Goal: Transaction & Acquisition: Purchase product/service

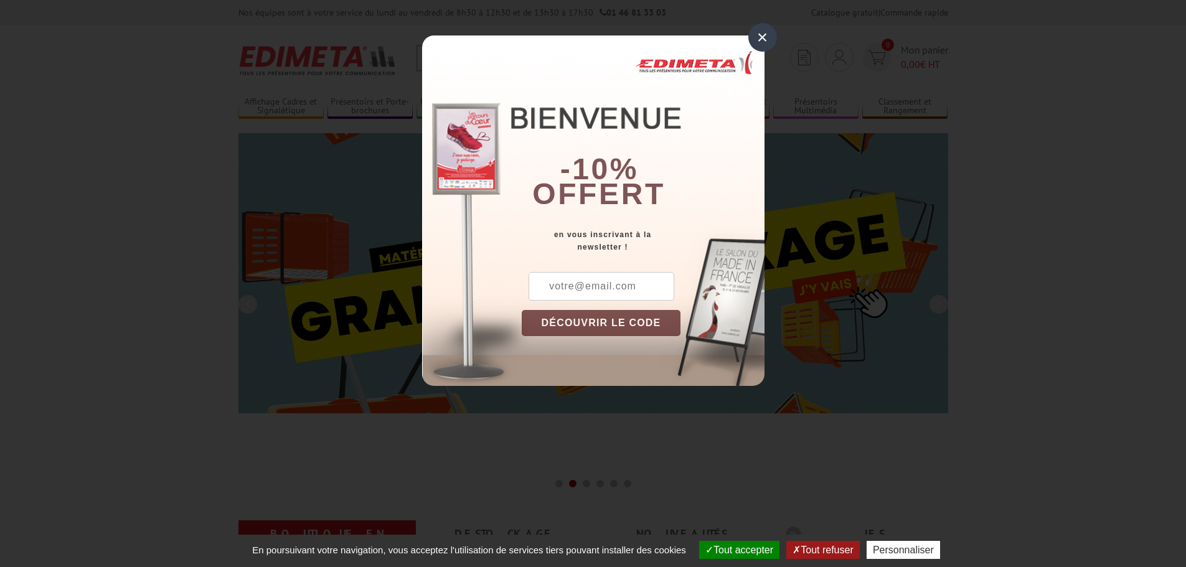
click at [554, 286] on input "text" at bounding box center [601, 286] width 146 height 29
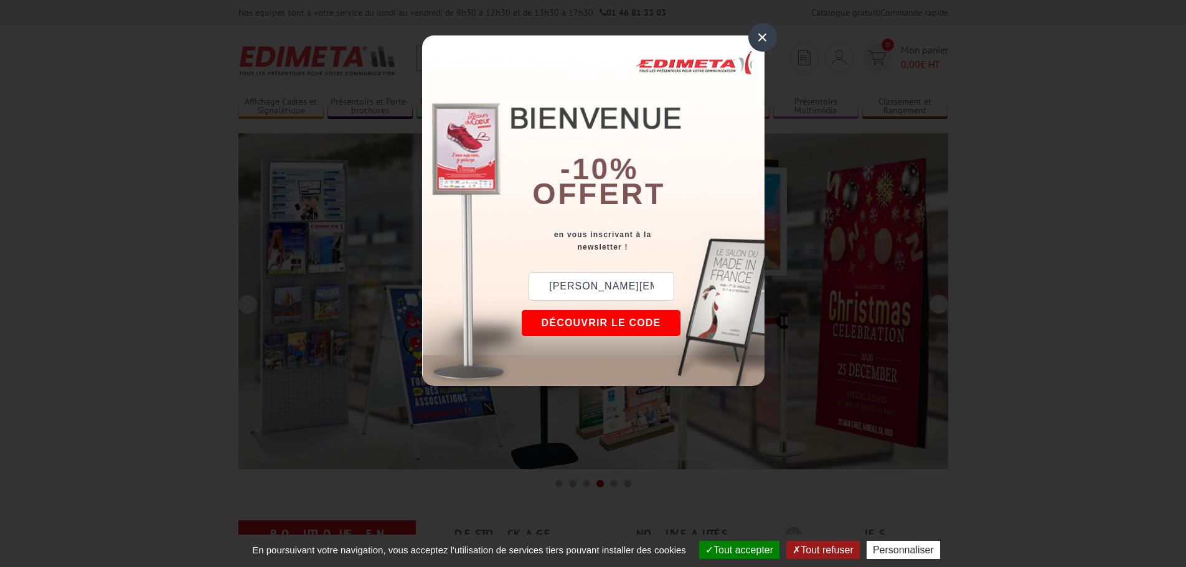
type input "johnnykl@free.fr"
click at [591, 331] on button "DÉCOUVRIR LE CODE" at bounding box center [601, 323] width 159 height 26
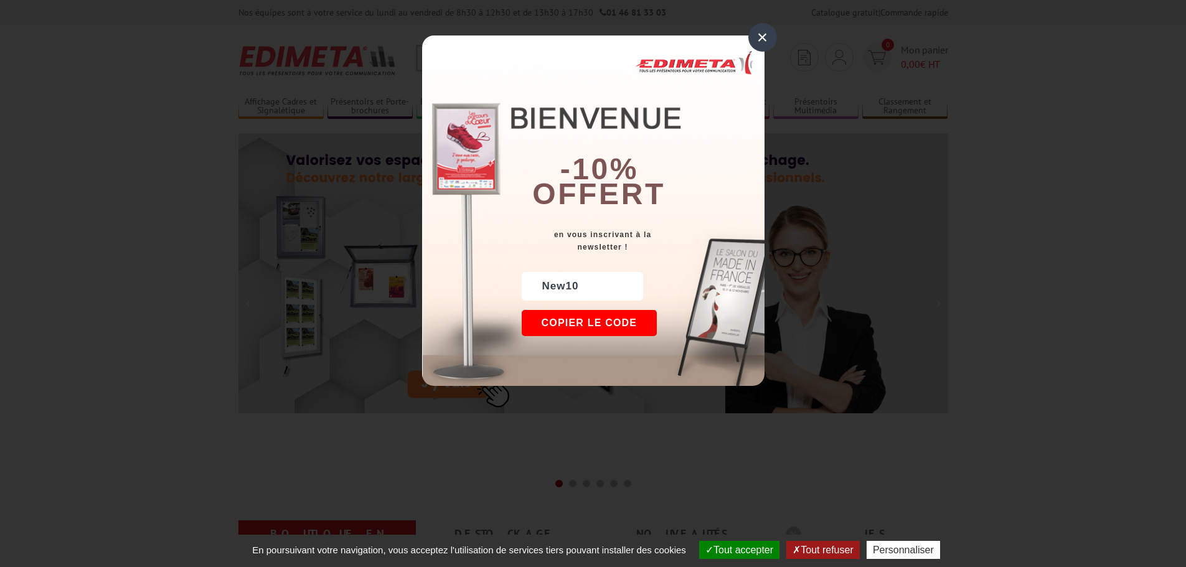
click at [754, 39] on div "×" at bounding box center [762, 37] width 29 height 29
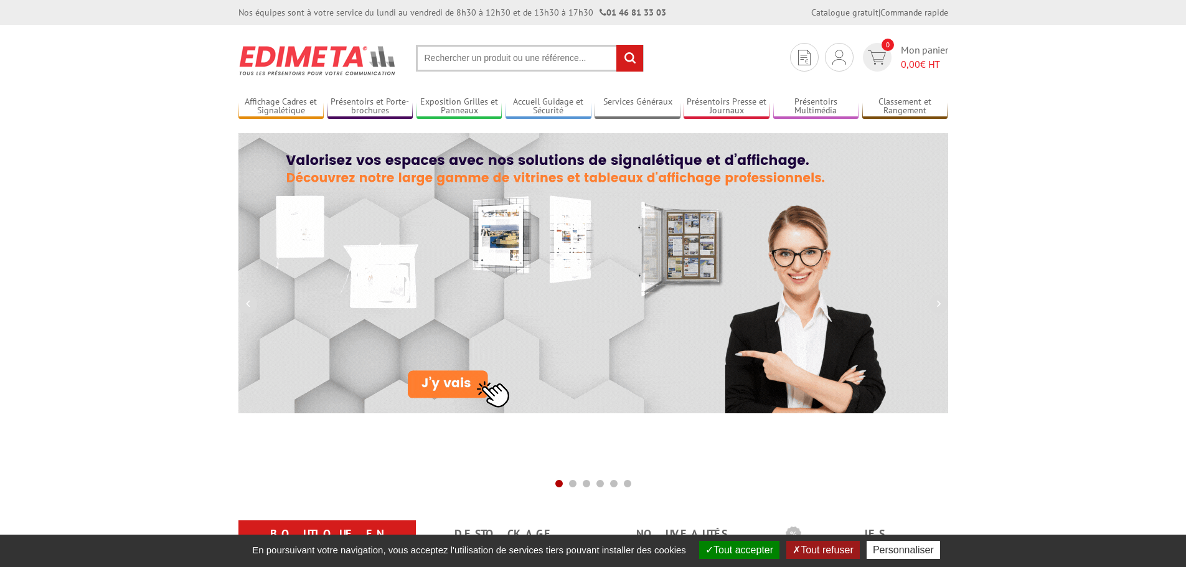
click at [476, 59] on input "text" at bounding box center [530, 58] width 228 height 27
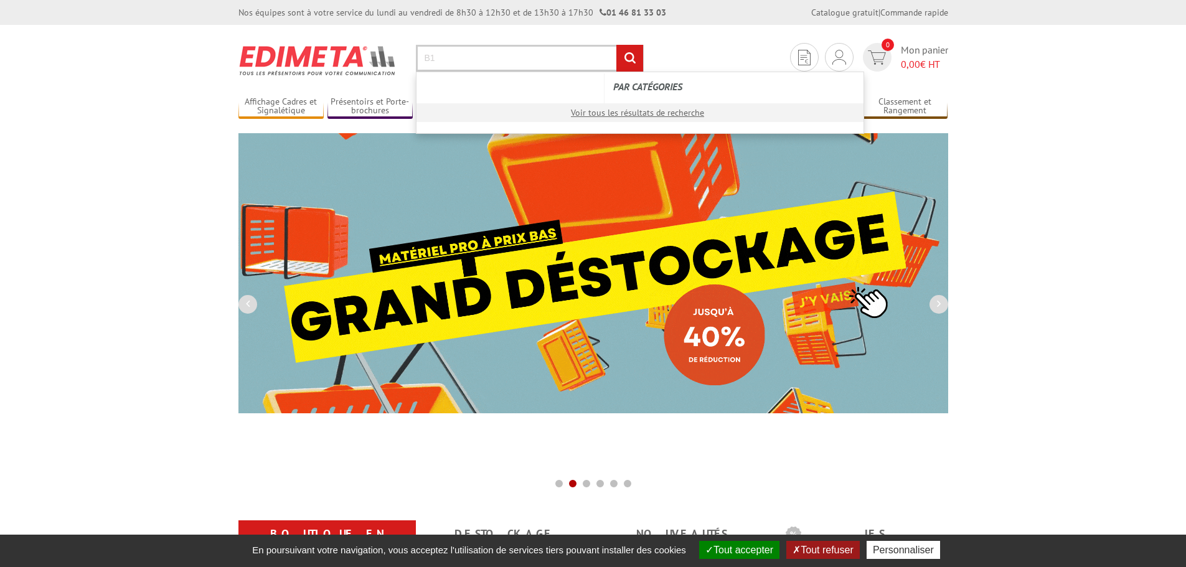
type input "B1"
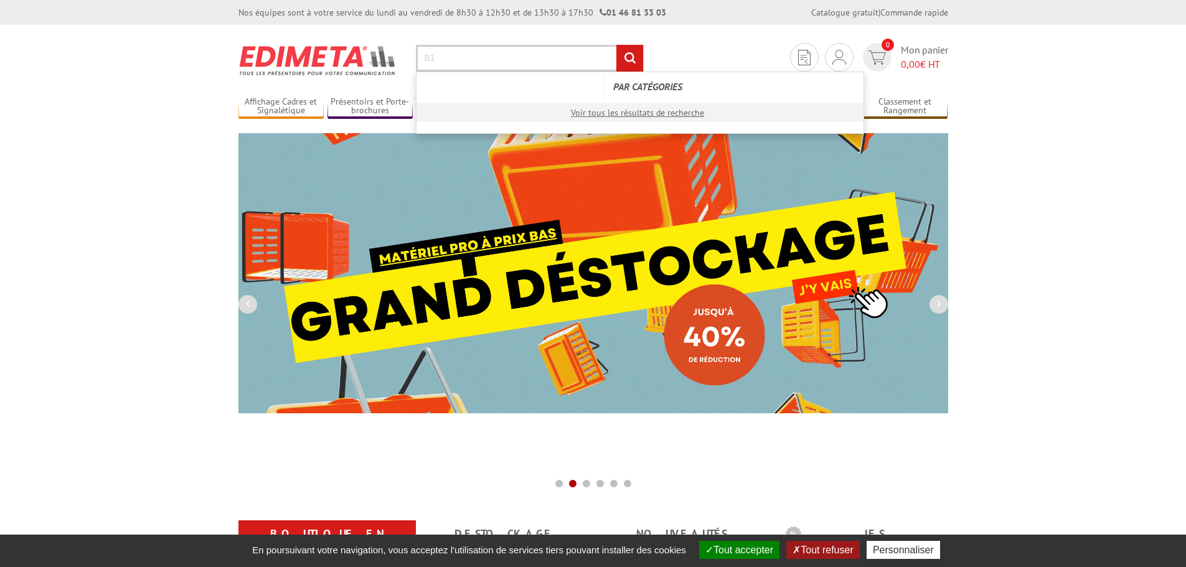
click at [616, 45] on input "rechercher" at bounding box center [629, 58] width 27 height 27
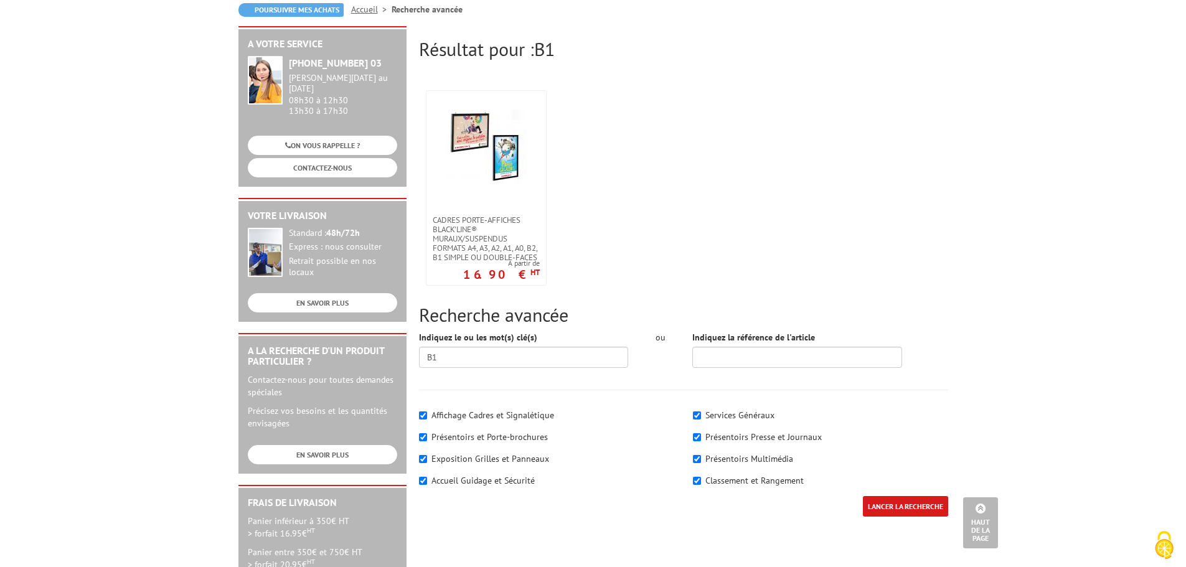
scroll to position [124, 0]
click at [495, 212] on link at bounding box center [486, 153] width 120 height 124
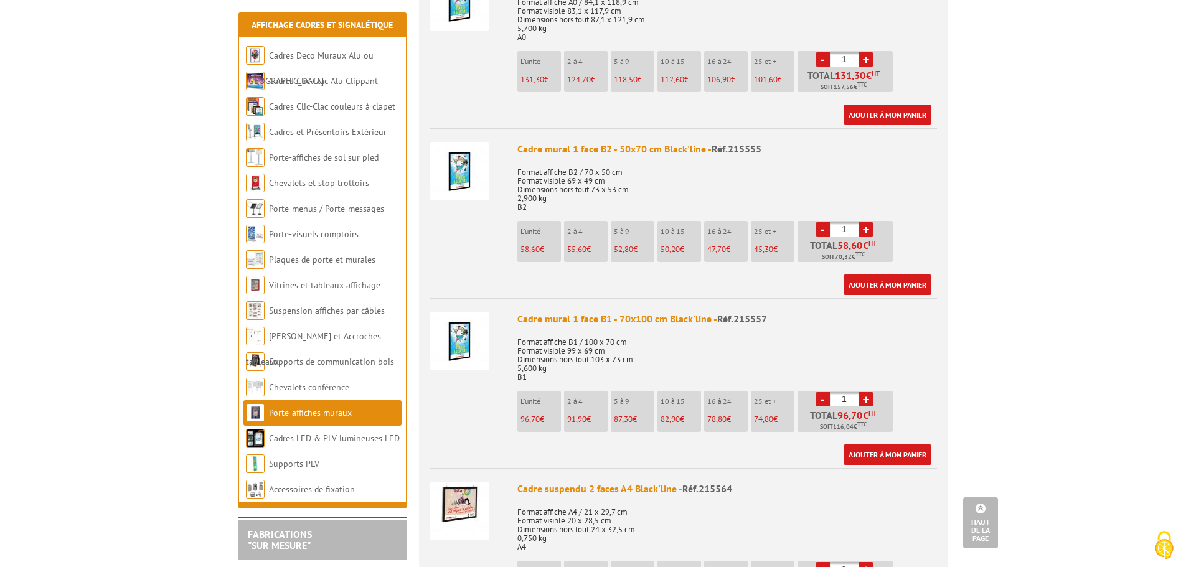
scroll to position [1307, 0]
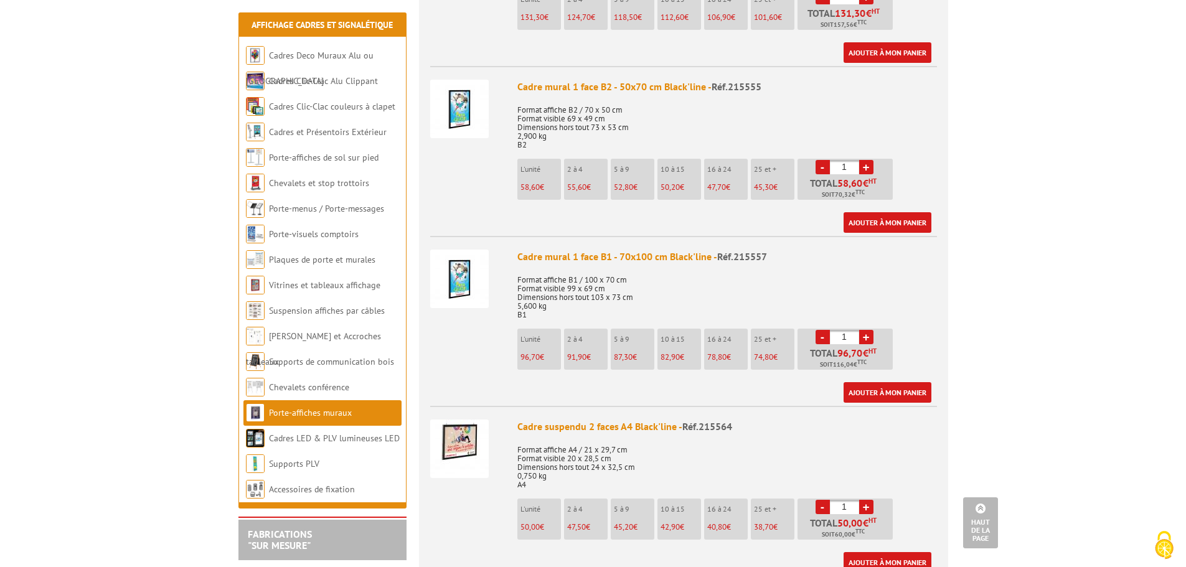
click at [472, 267] on img at bounding box center [459, 279] width 59 height 59
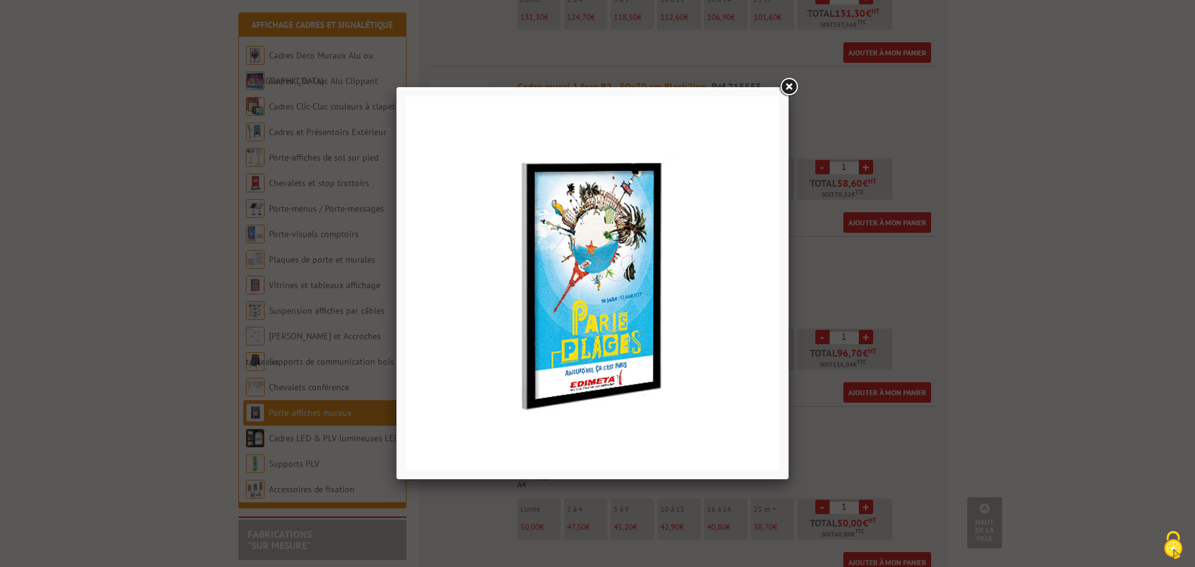
click at [787, 85] on link at bounding box center [788, 87] width 22 height 22
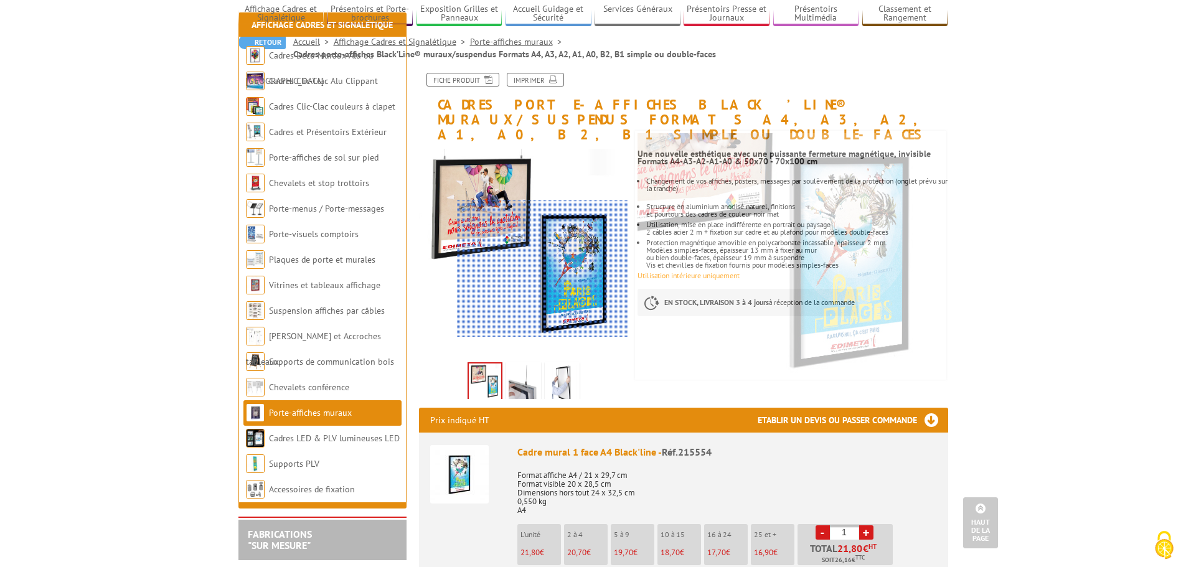
scroll to position [0, 0]
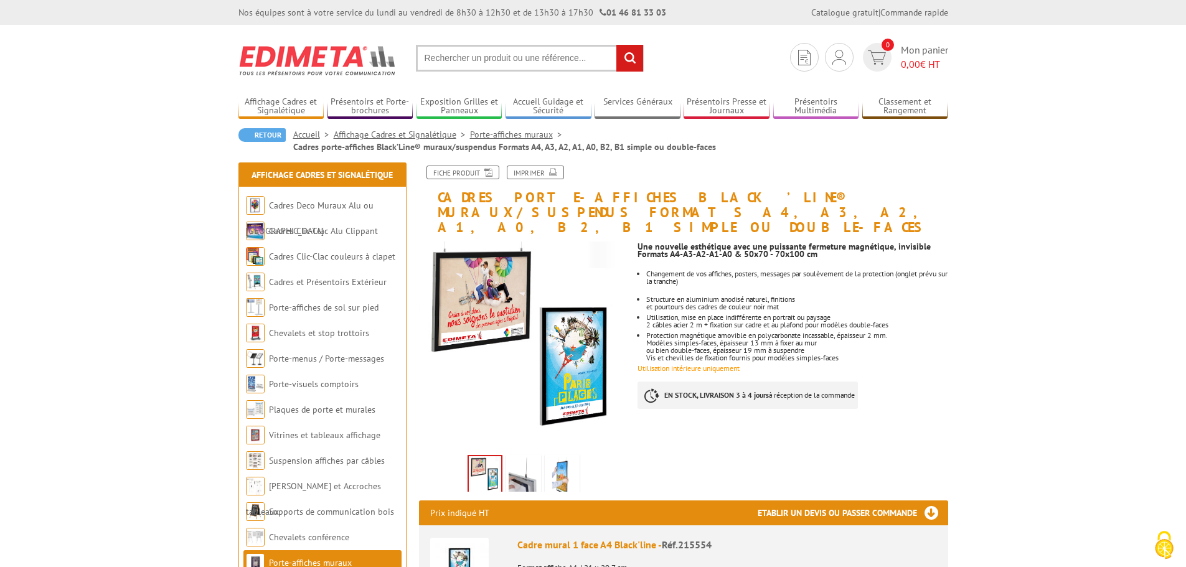
click at [496, 61] on input "text" at bounding box center [530, 58] width 228 height 27
type input "cadre clic-clac B1"
click at [616, 45] on input "rechercher" at bounding box center [629, 58] width 27 height 27
paste input "AAA0046334091"
type input "AAA0046334091"
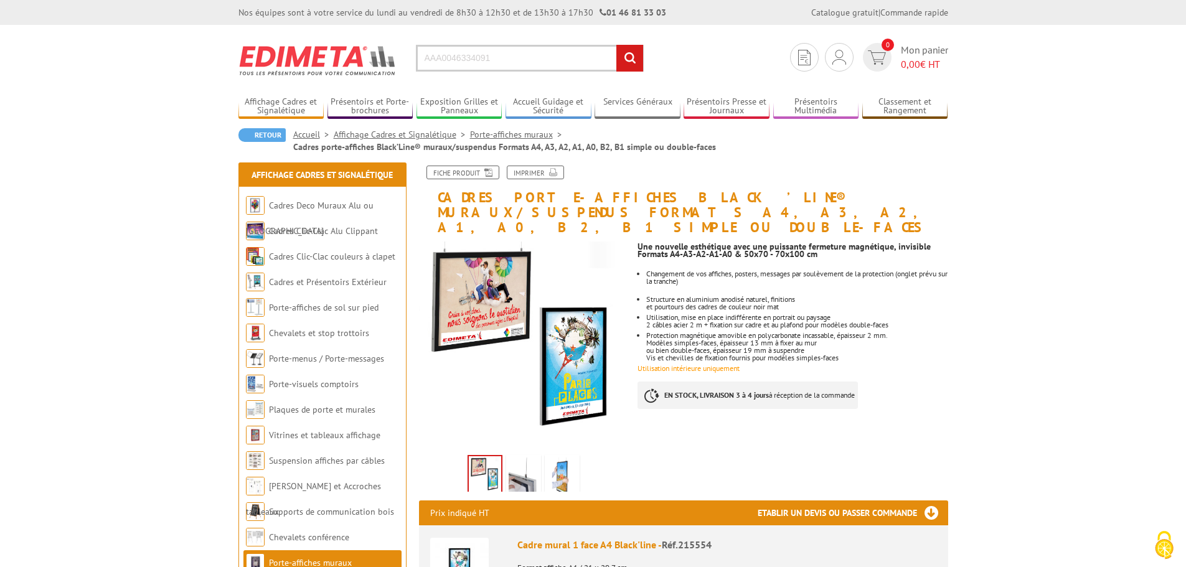
click at [633, 57] on input "rechercher" at bounding box center [629, 58] width 27 height 27
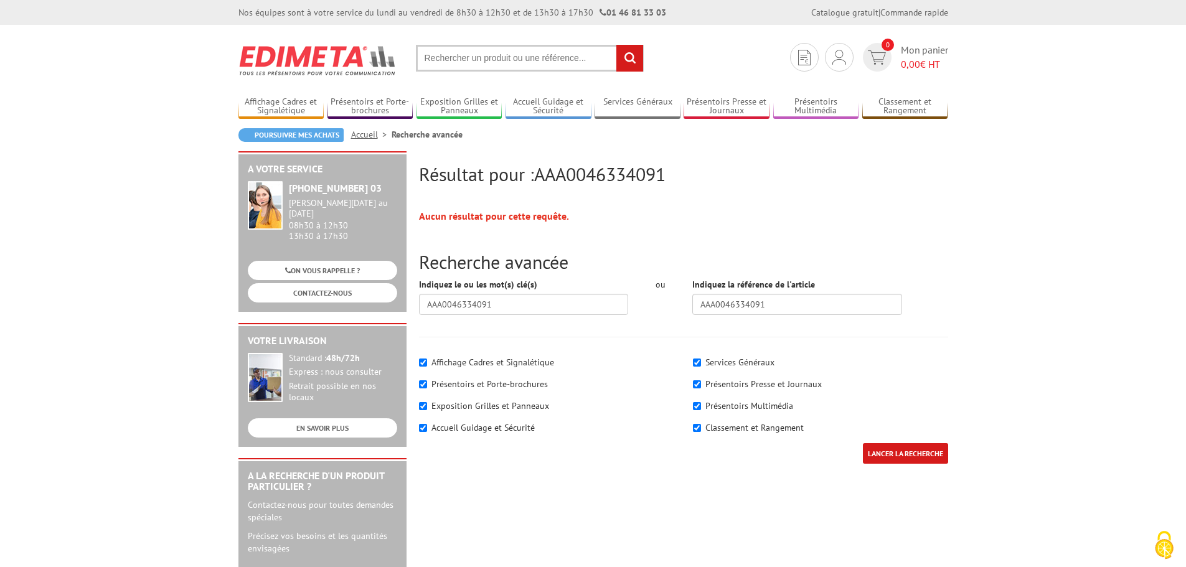
click at [526, 63] on input "text" at bounding box center [530, 58] width 228 height 27
click at [523, 57] on input "text" at bounding box center [530, 58] width 228 height 27
type input "cadre B1"
click at [616, 45] on input "rechercher" at bounding box center [629, 58] width 27 height 27
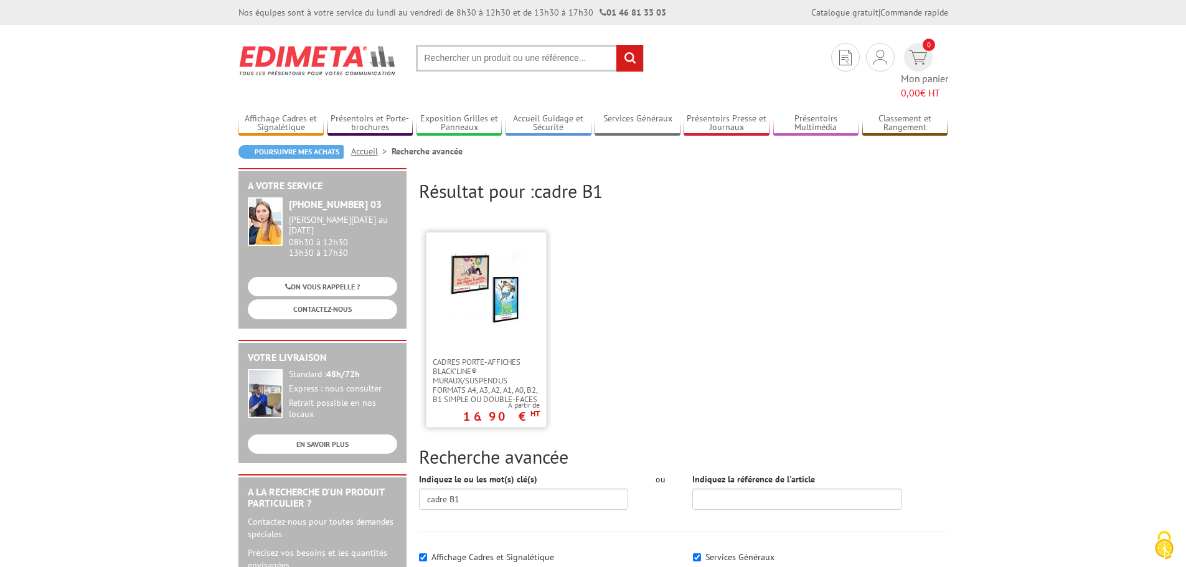
click at [520, 276] on img at bounding box center [486, 291] width 81 height 81
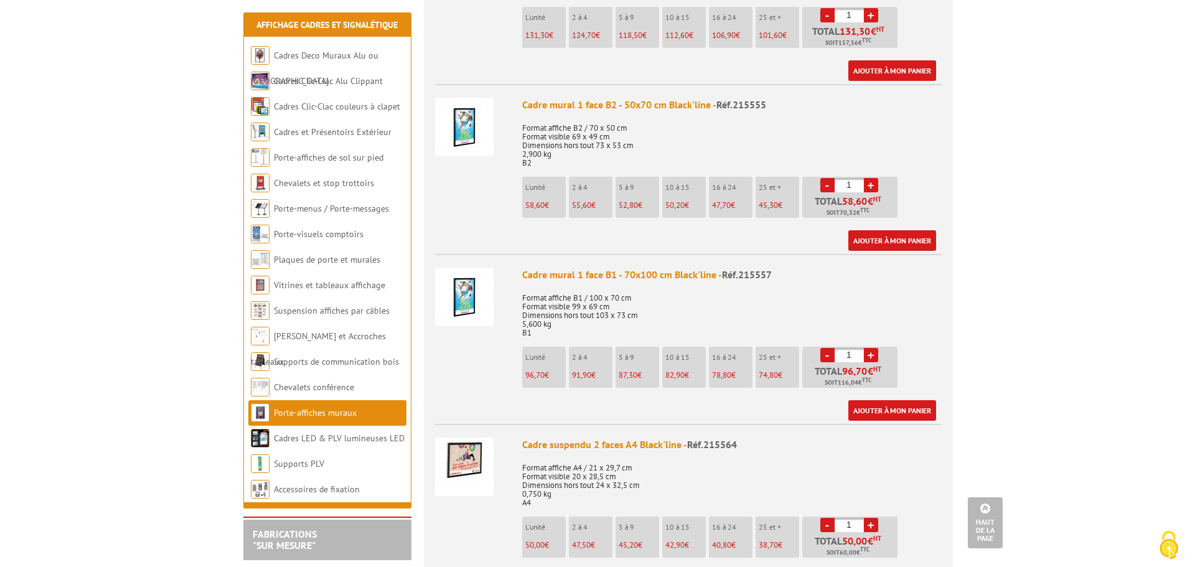
scroll to position [1307, 0]
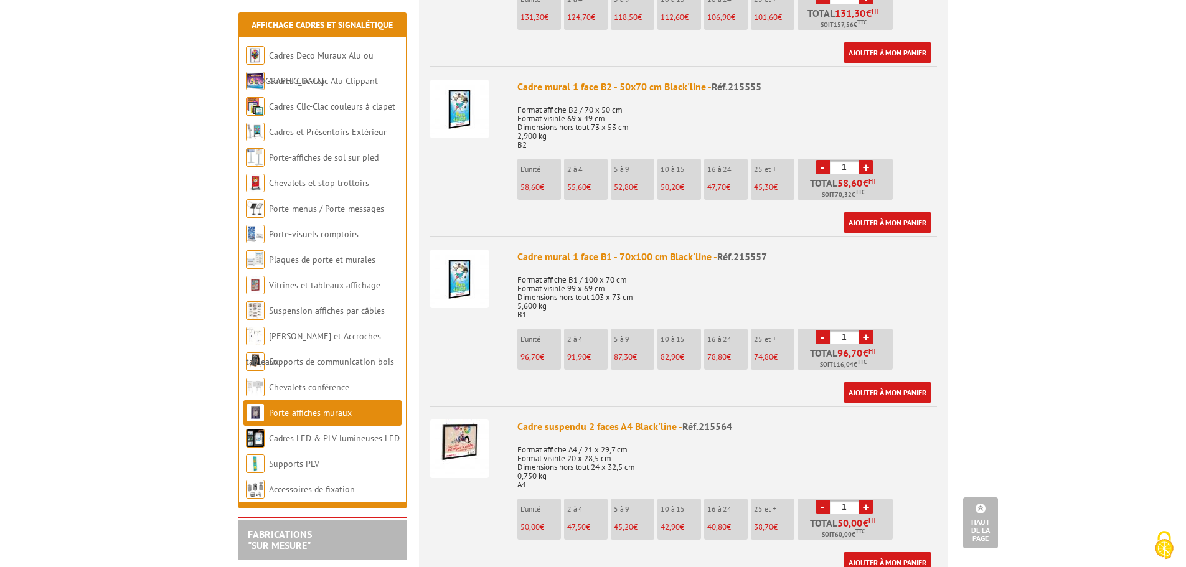
click at [466, 265] on img at bounding box center [459, 279] width 59 height 59
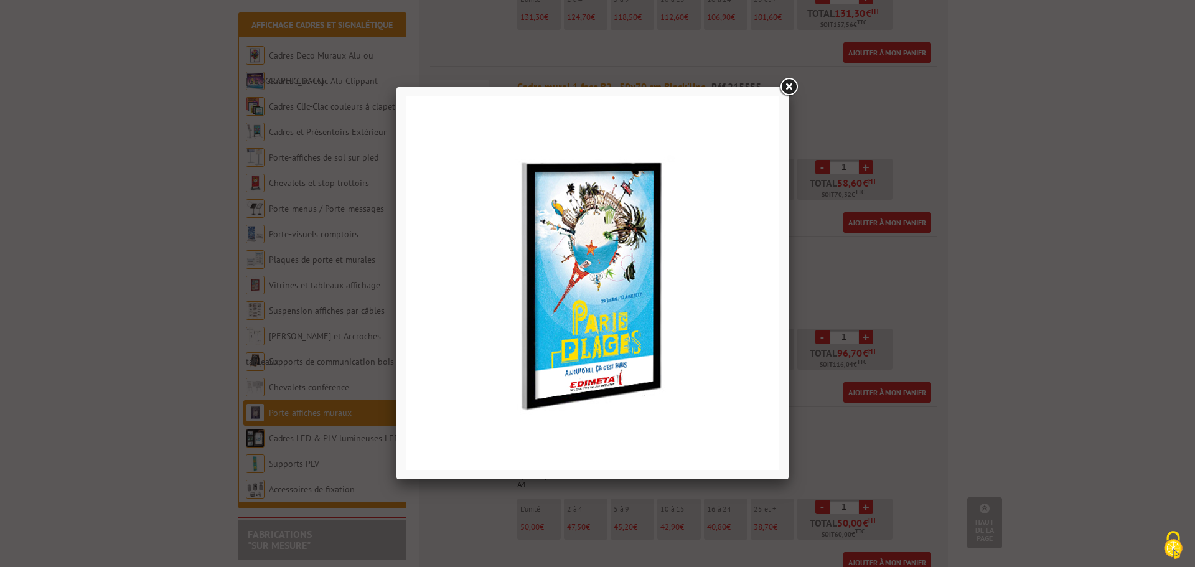
click at [792, 83] on link at bounding box center [788, 87] width 22 height 22
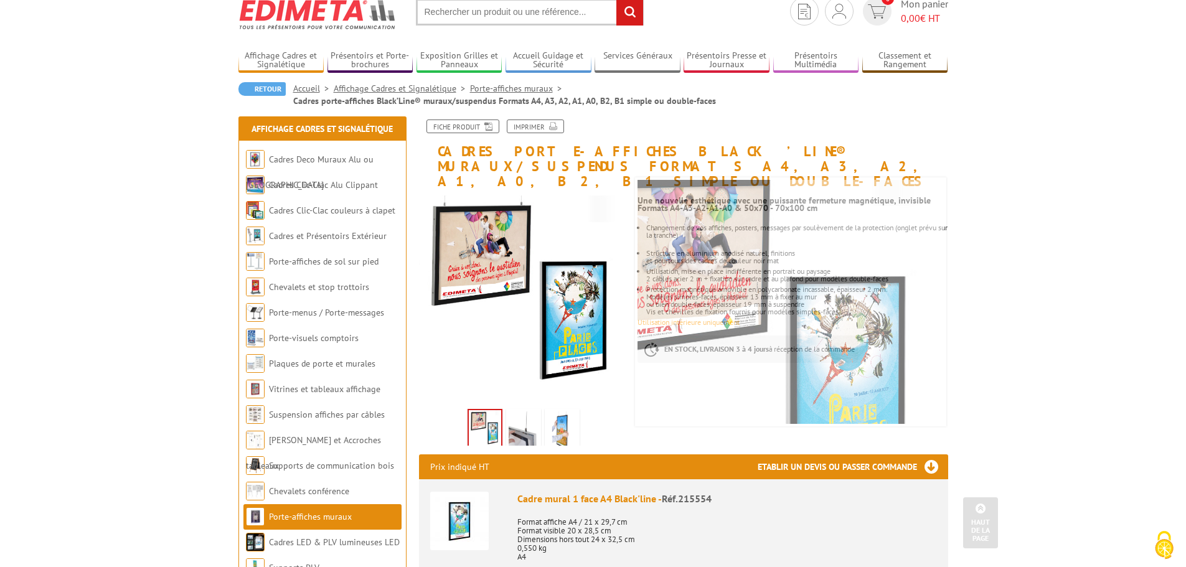
scroll to position [0, 0]
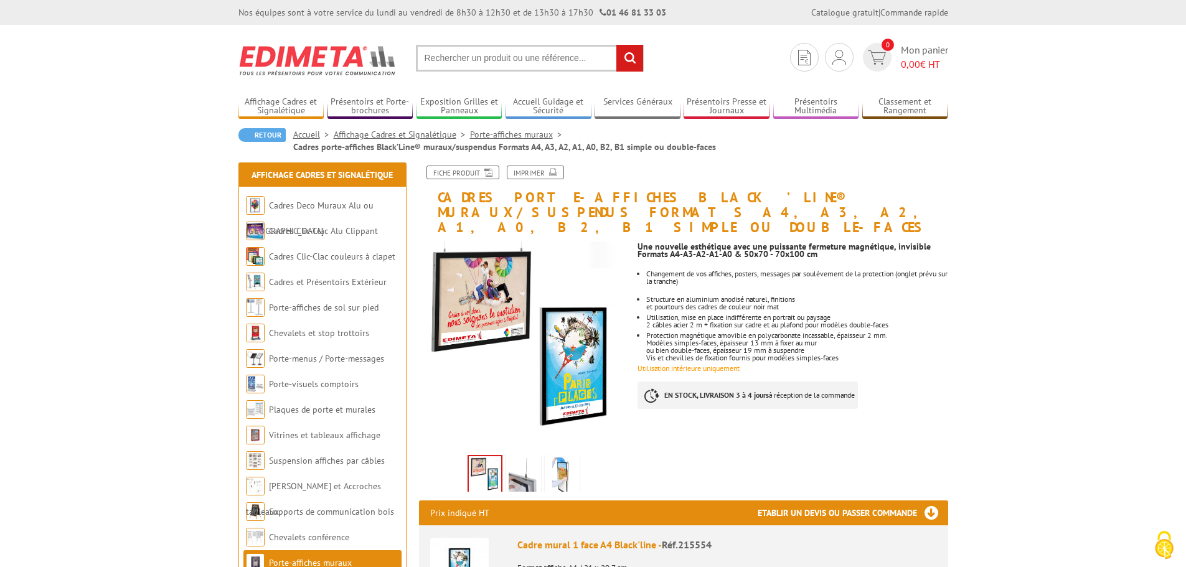
click at [502, 59] on input "text" at bounding box center [530, 58] width 228 height 27
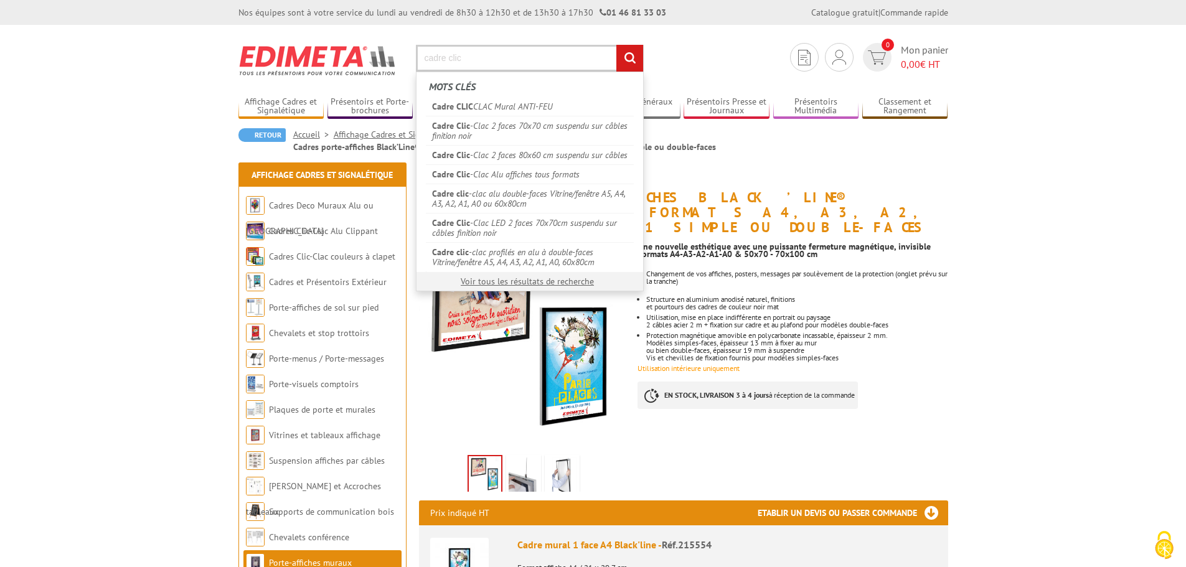
type input "cadre clic"
click at [616, 45] on input "rechercher" at bounding box center [629, 58] width 27 height 27
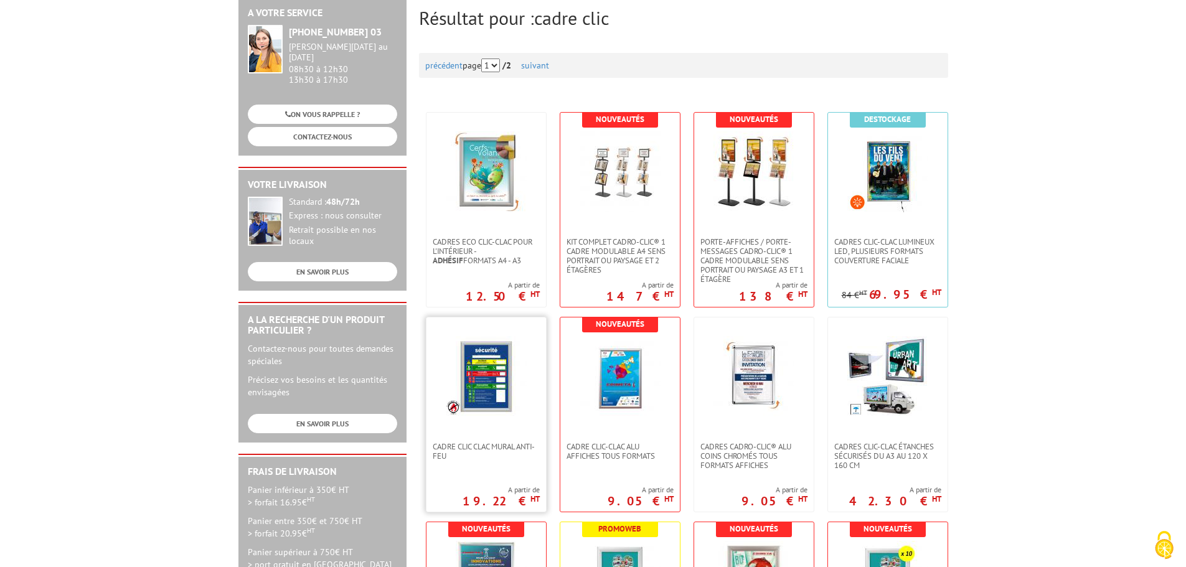
scroll to position [187, 0]
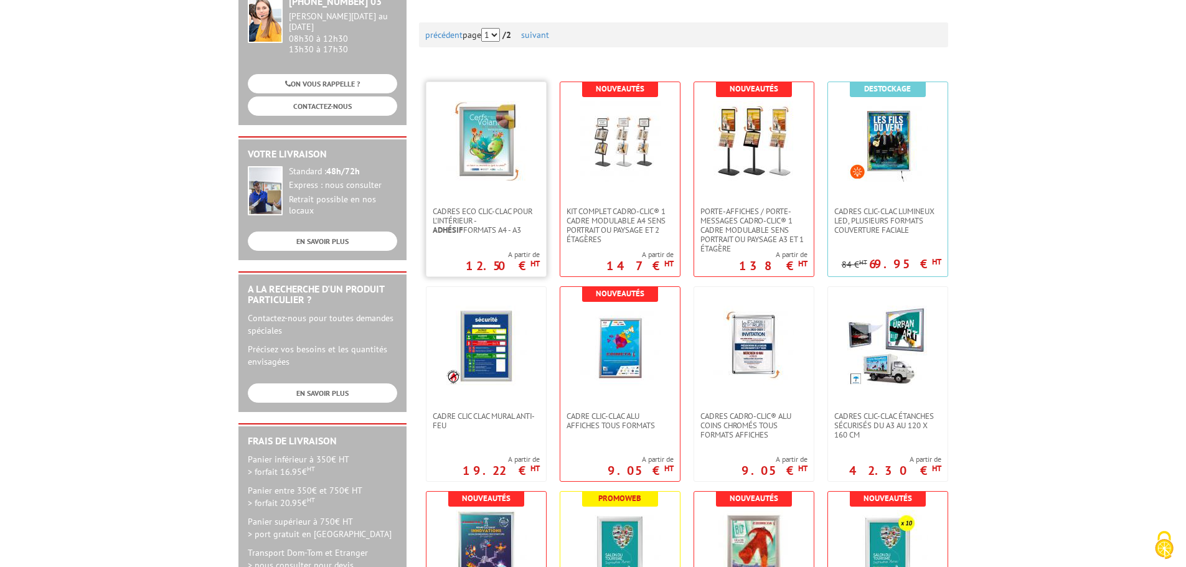
click at [524, 238] on div "Cadres Eco Clic-Clac pour l'intérieur - Adhésif formats A4 - A3 A partir de 12.…" at bounding box center [486, 179] width 121 height 195
click at [501, 131] on img at bounding box center [486, 141] width 81 height 81
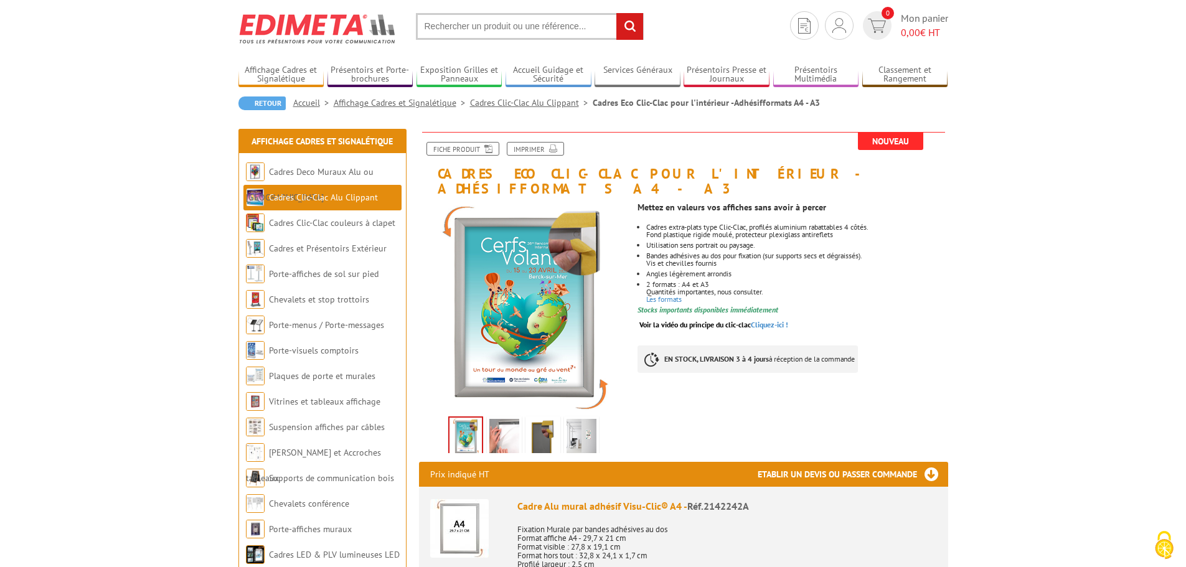
scroll to position [62, 0]
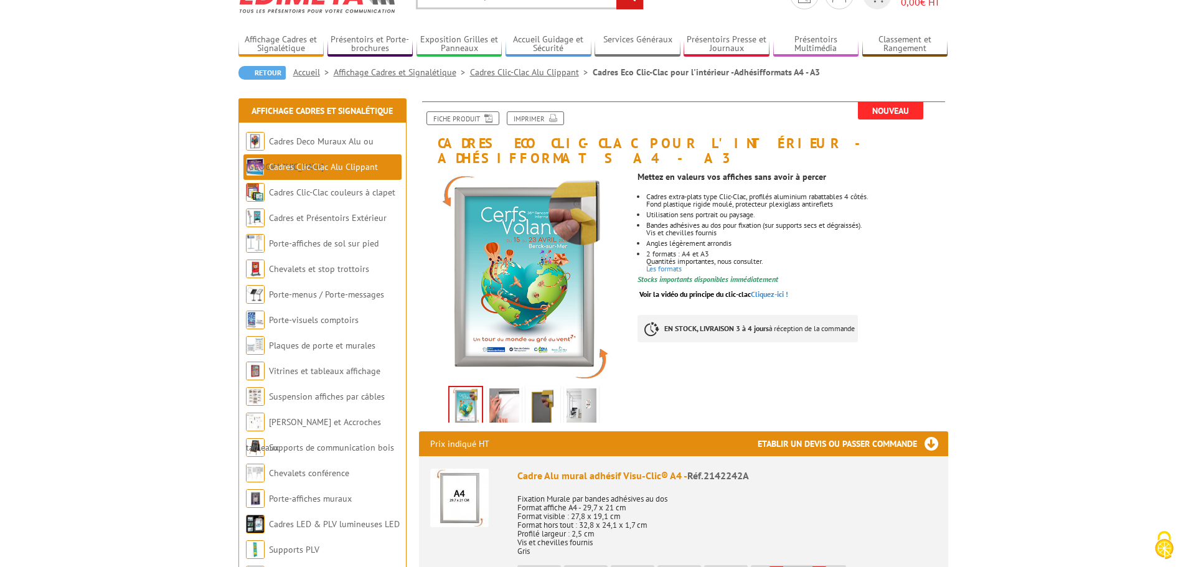
click at [512, 394] on img at bounding box center [504, 407] width 30 height 39
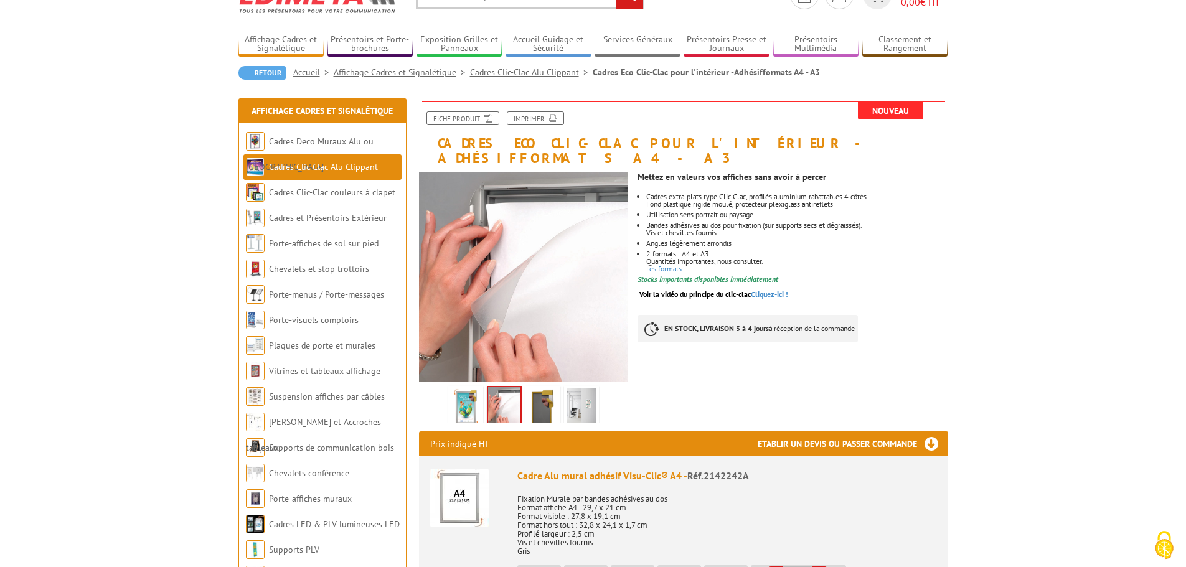
click at [551, 391] on img at bounding box center [543, 407] width 30 height 39
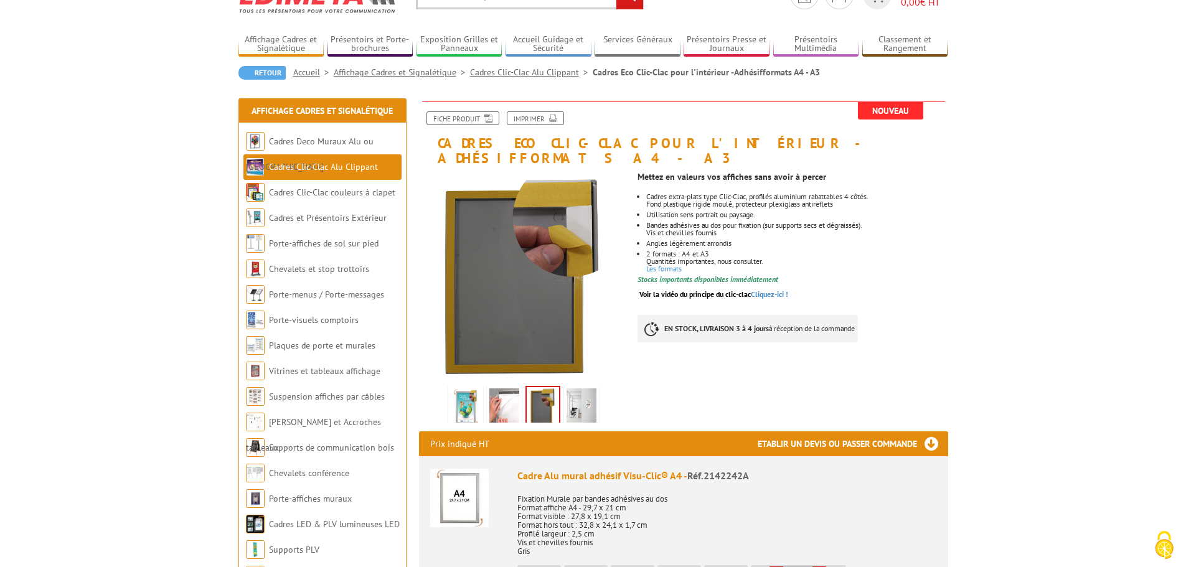
click at [583, 392] on img at bounding box center [581, 407] width 30 height 39
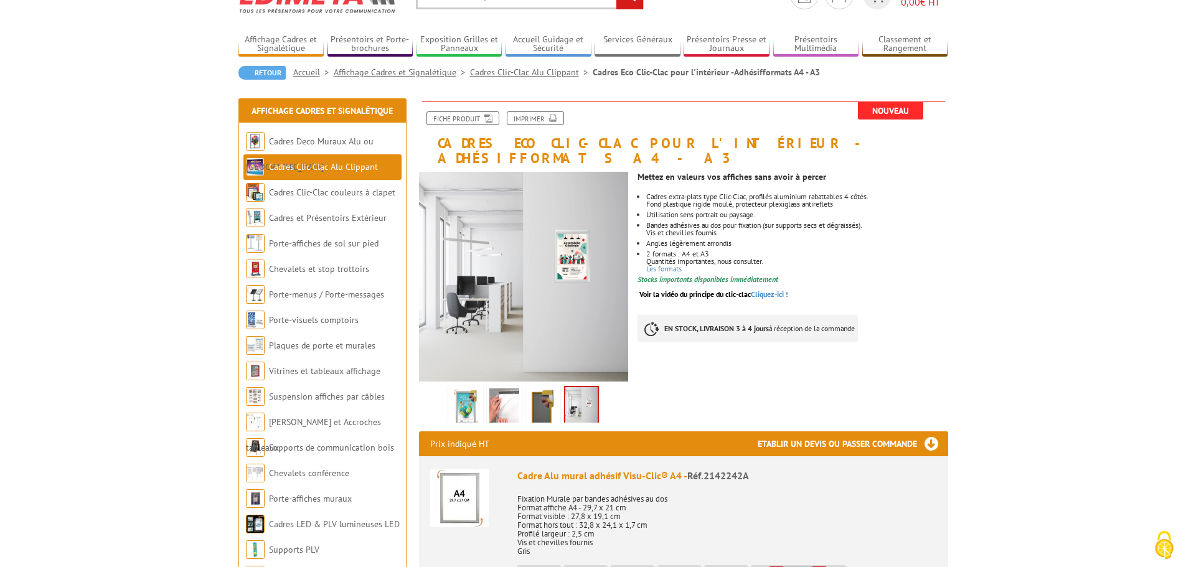
click at [467, 388] on img at bounding box center [466, 407] width 30 height 39
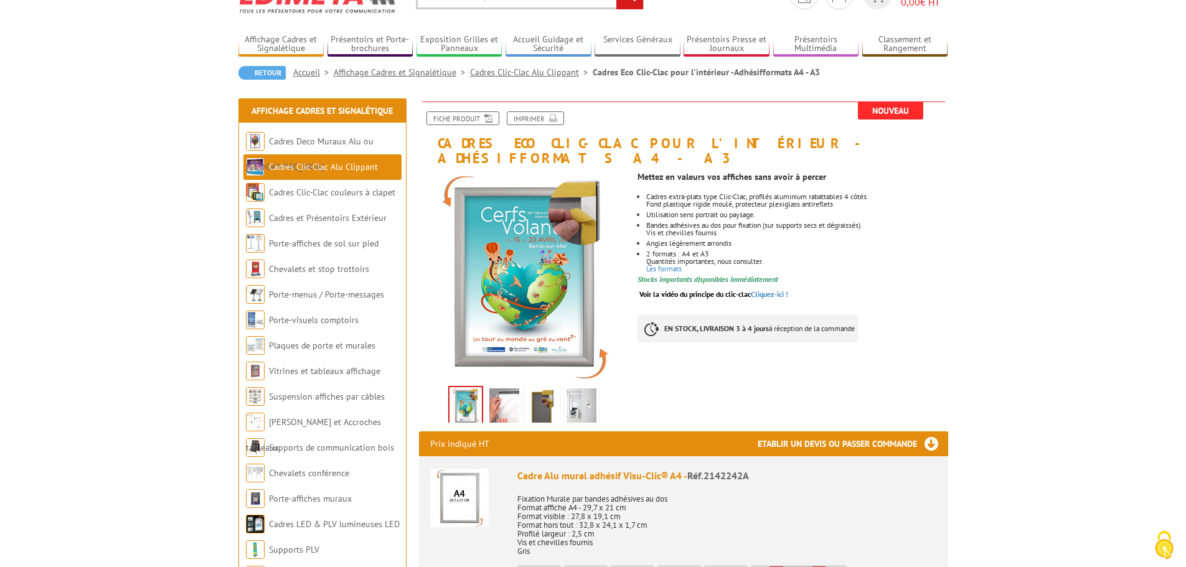
click at [496, 388] on img at bounding box center [504, 407] width 30 height 39
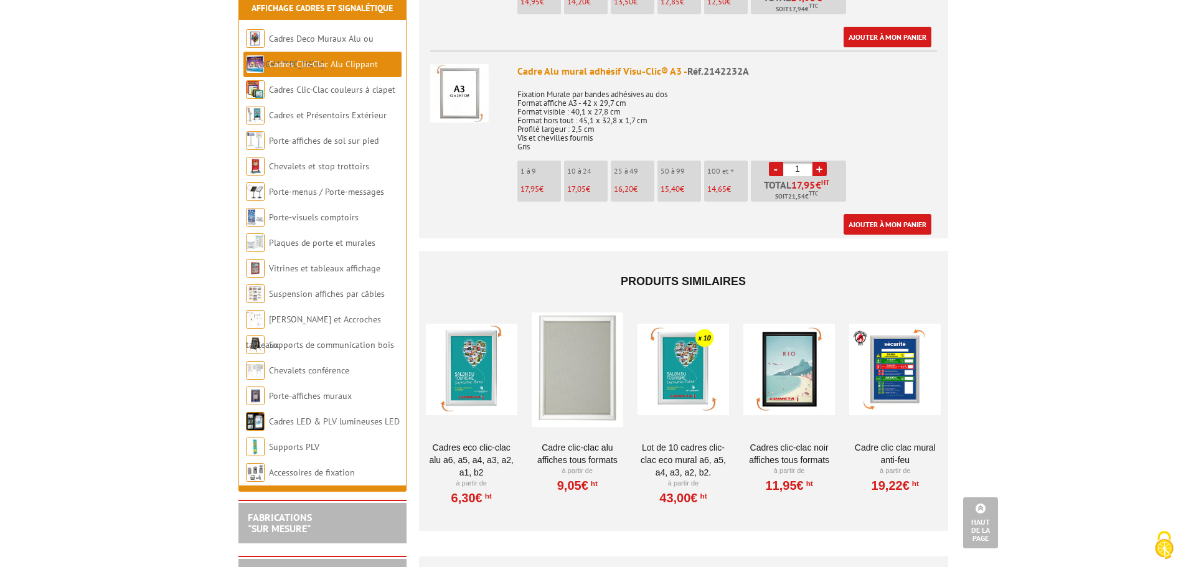
scroll to position [685, 0]
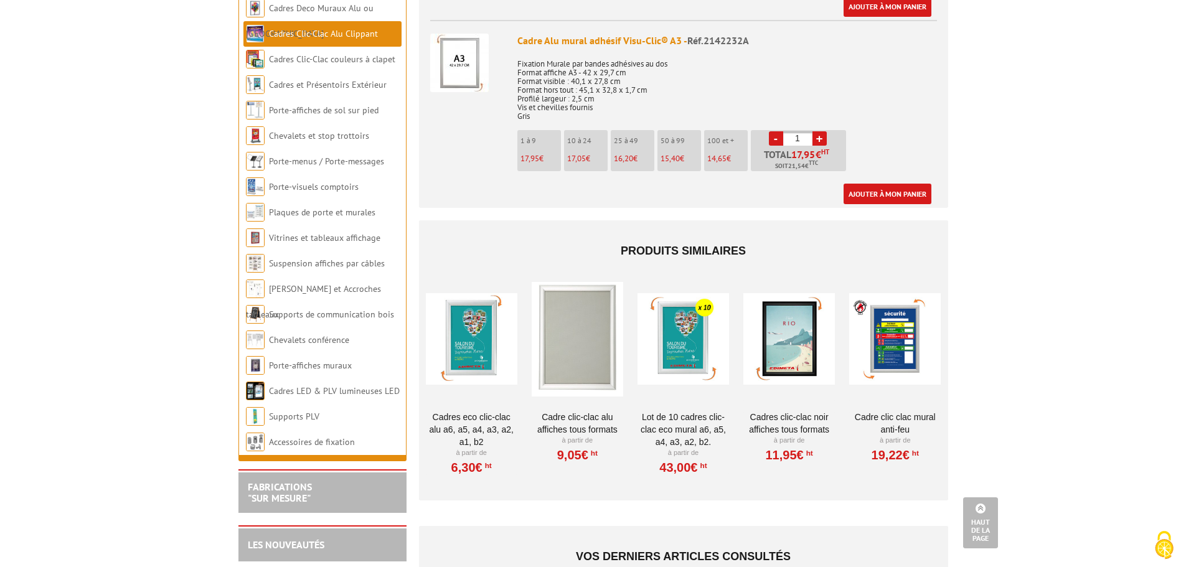
click at [469, 350] on div at bounding box center [471, 339] width 91 height 124
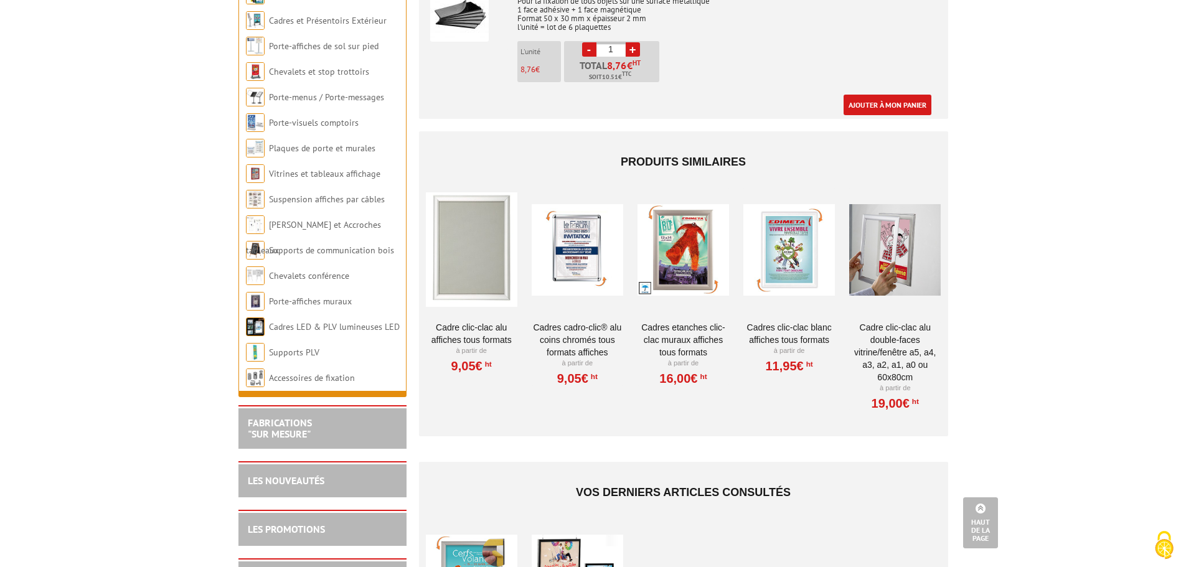
scroll to position [1930, 0]
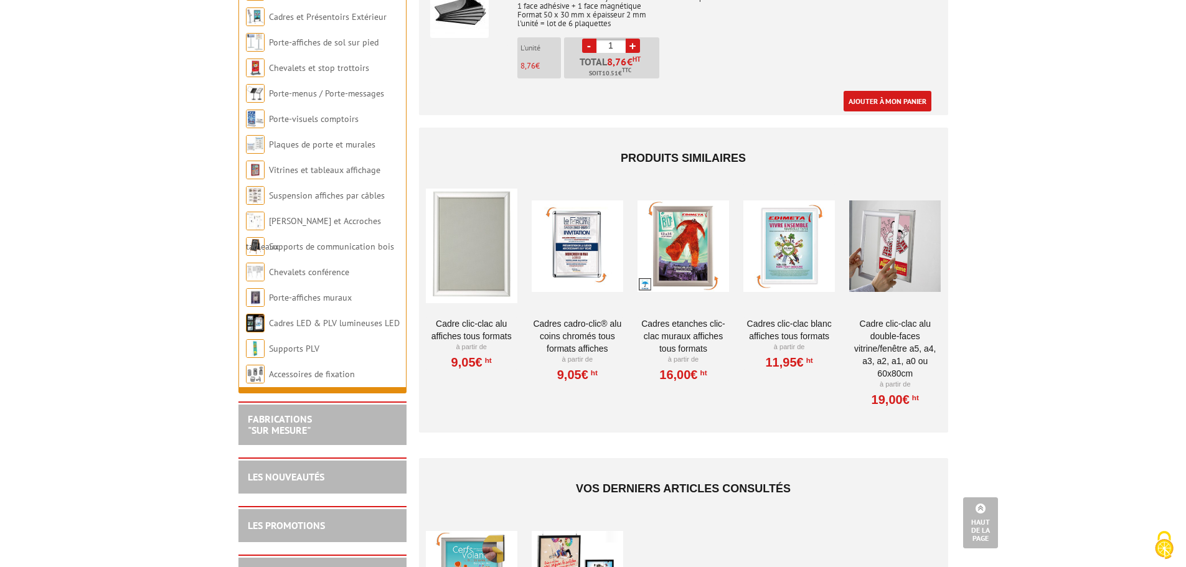
click at [690, 318] on link "Cadres Etanches Clic-Clac muraux affiches tous formats" at bounding box center [682, 335] width 91 height 37
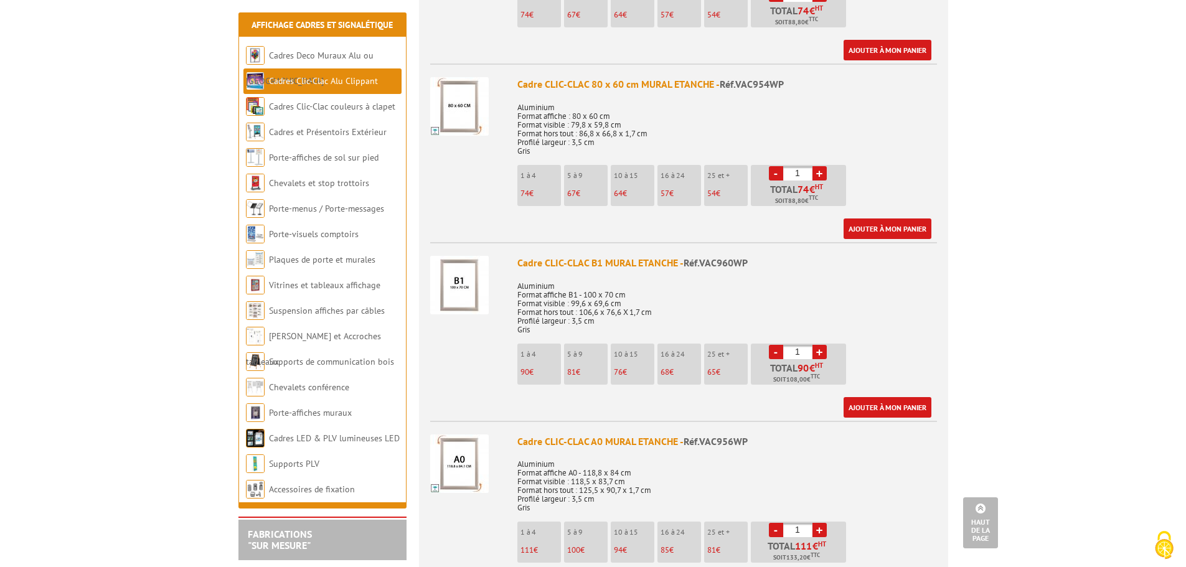
scroll to position [1681, 0]
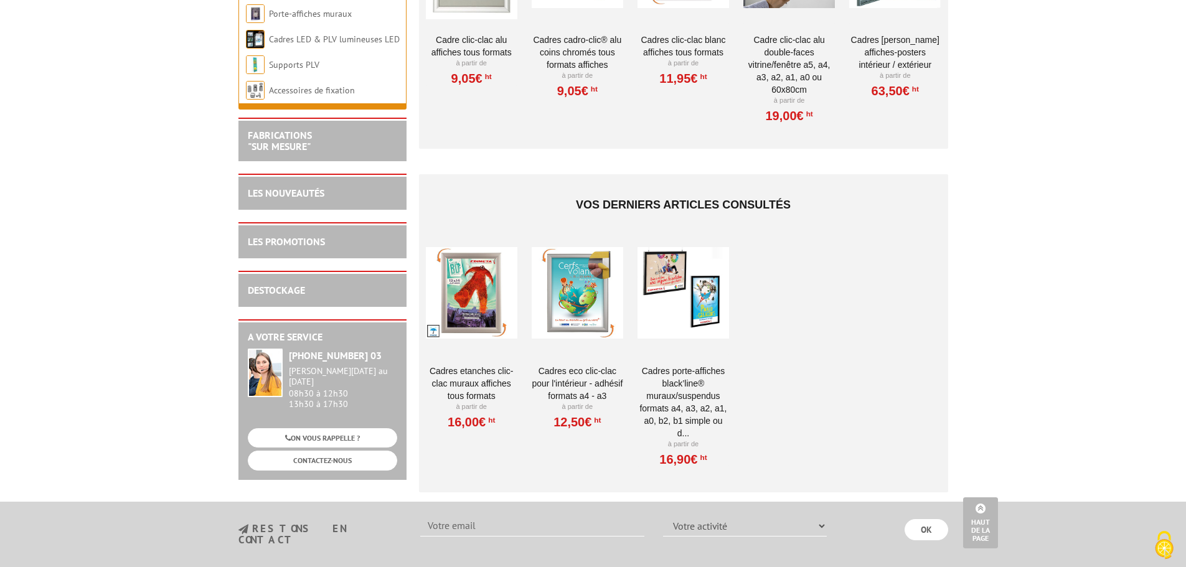
scroll to position [2241, 0]
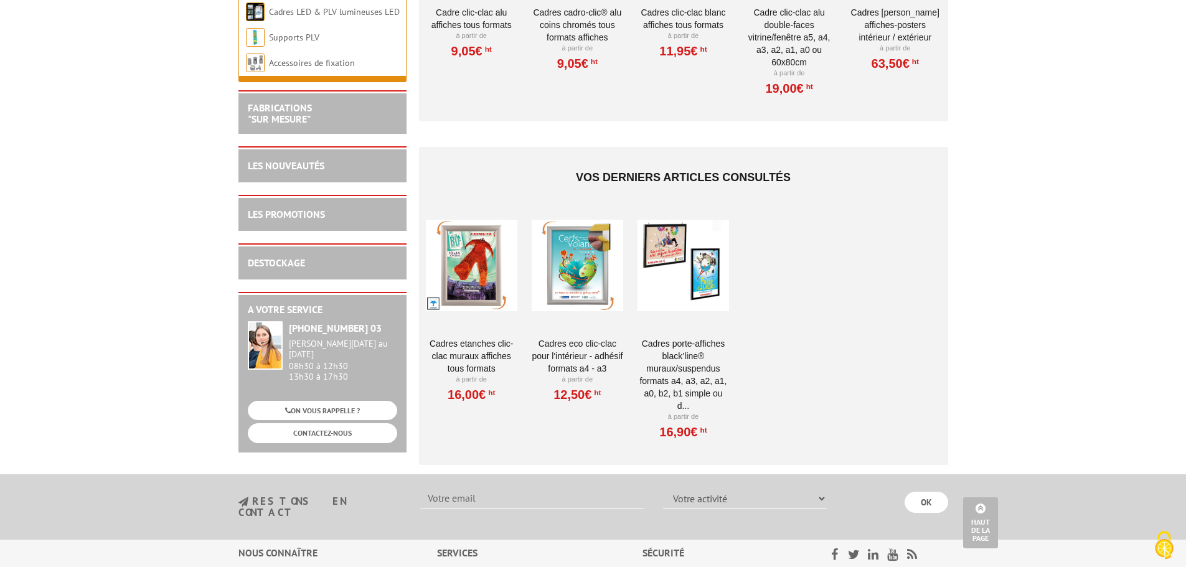
click at [697, 352] on link "Cadres porte-affiches Black’Line® muraux/suspendus Formats A4, A3, A2, A1, A0, …" at bounding box center [682, 374] width 91 height 75
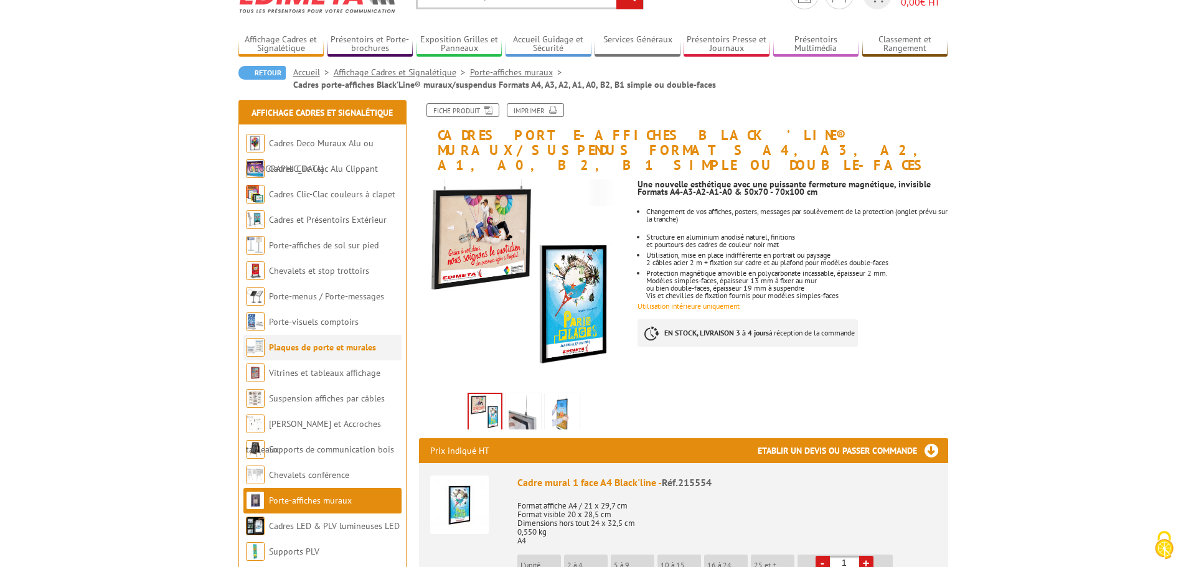
scroll to position [124, 0]
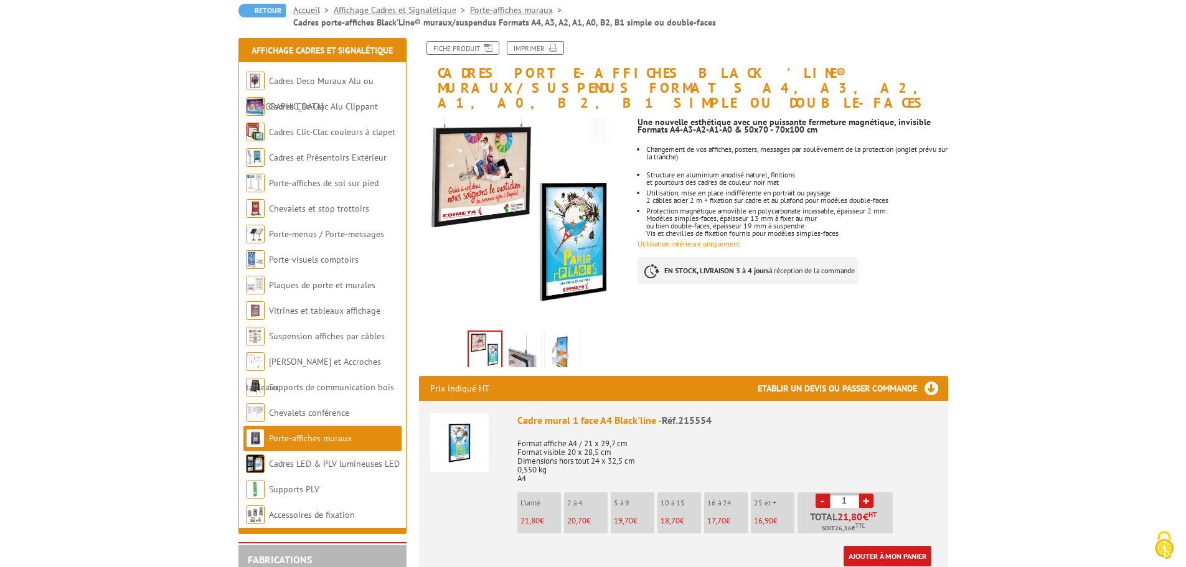
click at [566, 333] on img at bounding box center [562, 352] width 30 height 39
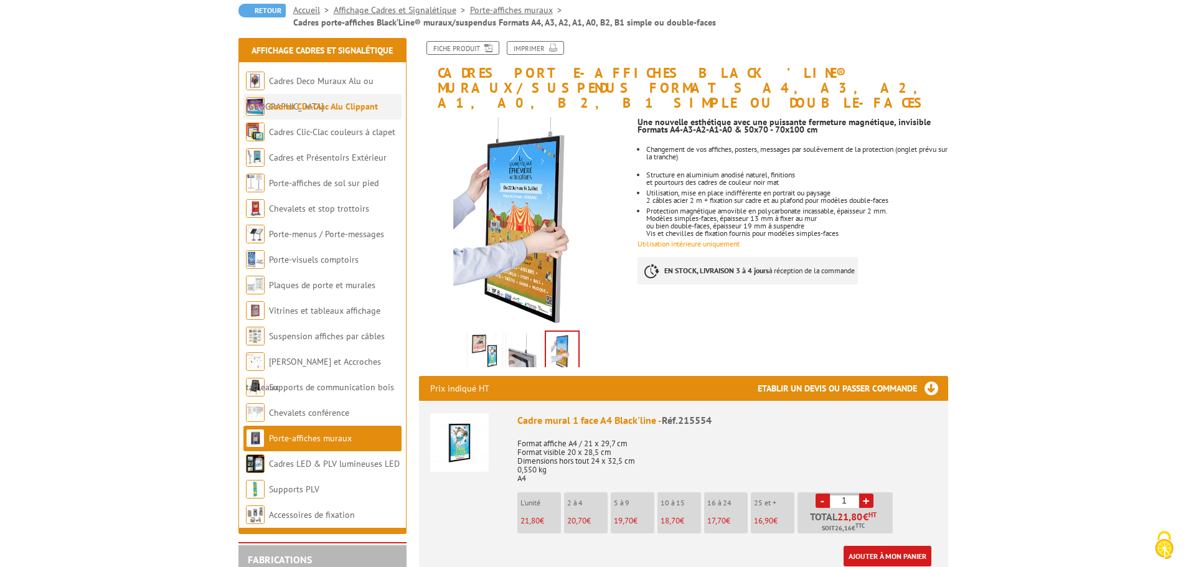
click at [353, 111] on link "Cadres Clic-Clac Alu Clippant" at bounding box center [323, 106] width 109 height 11
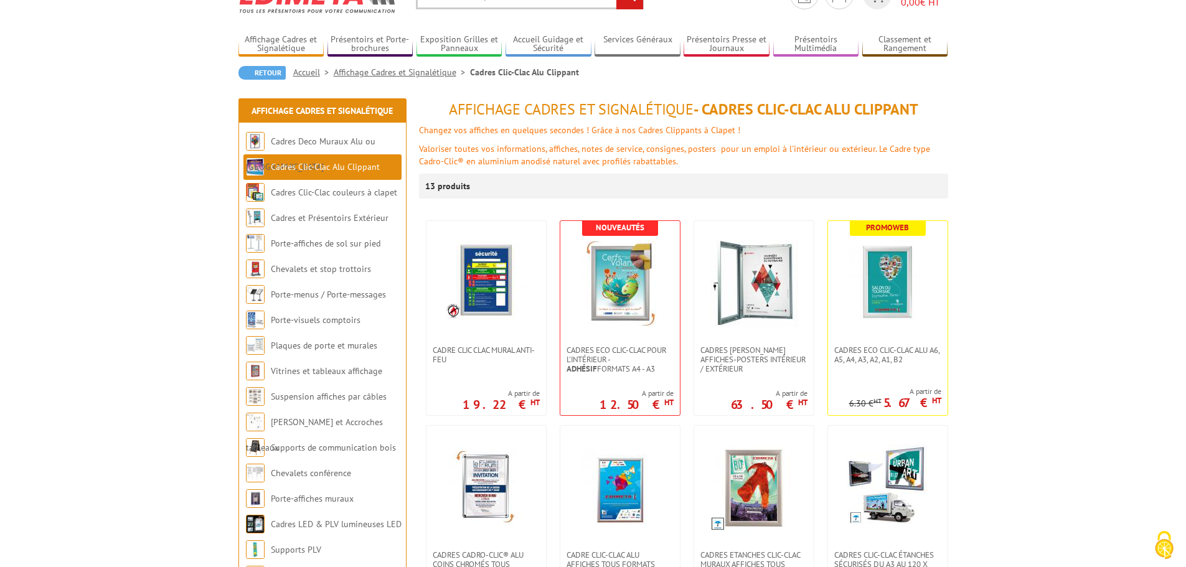
scroll to position [124, 0]
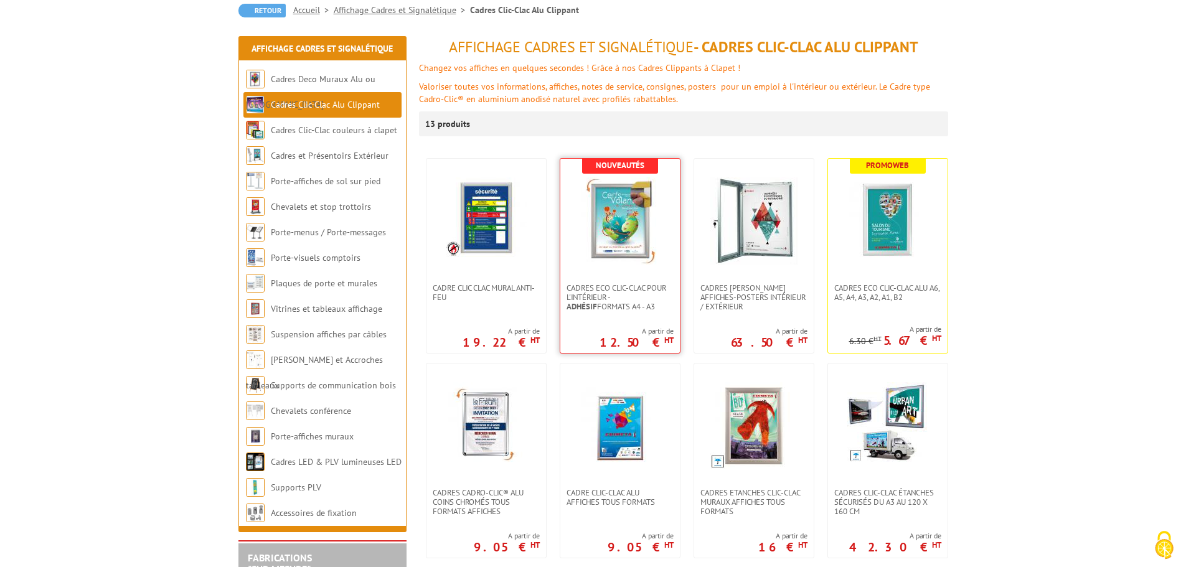
click at [627, 239] on img at bounding box center [619, 220] width 87 height 87
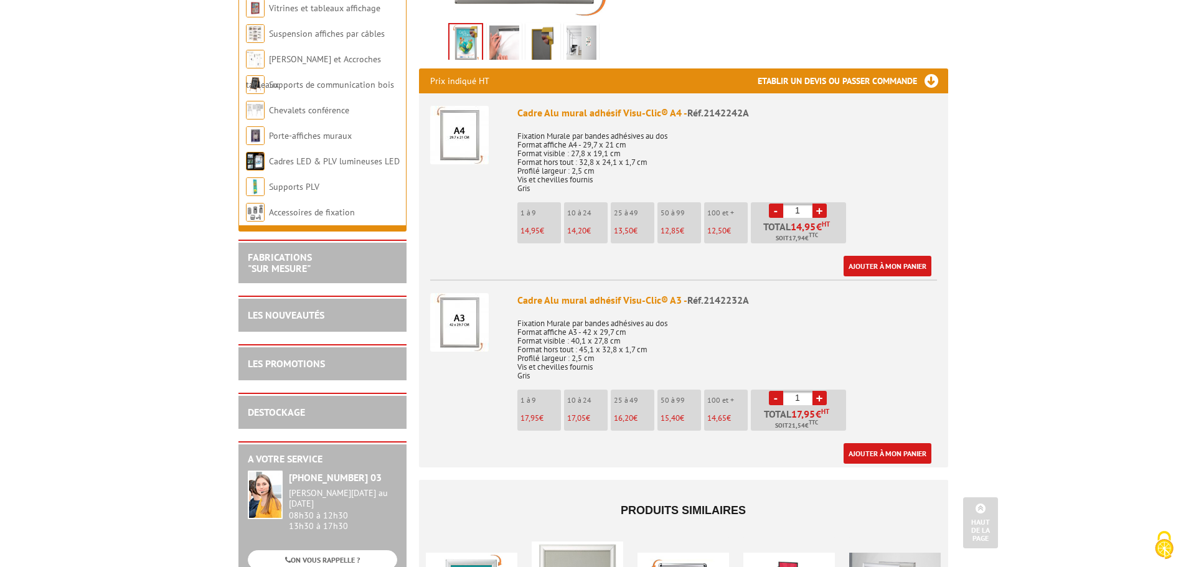
scroll to position [436, 0]
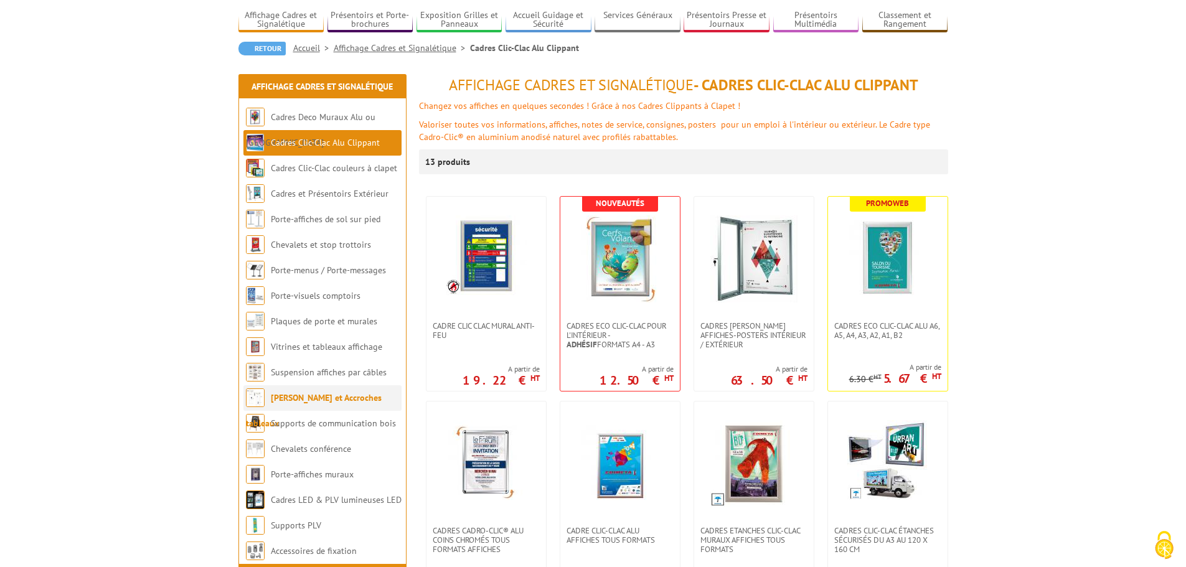
scroll to position [62, 0]
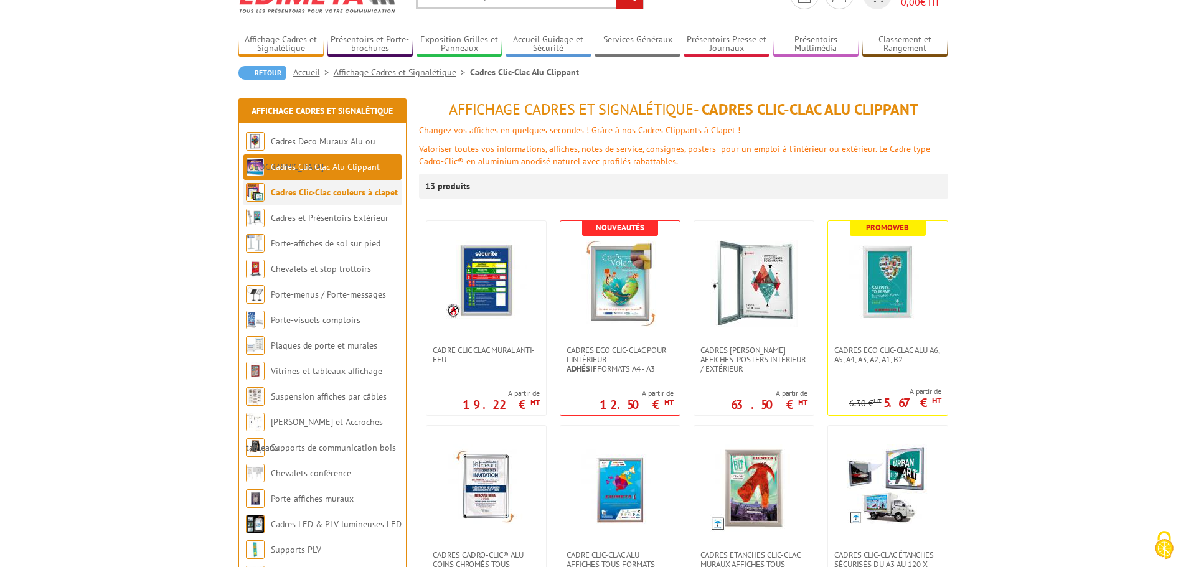
click at [379, 195] on link "Cadres Clic-Clac couleurs à clapet" at bounding box center [334, 192] width 127 height 11
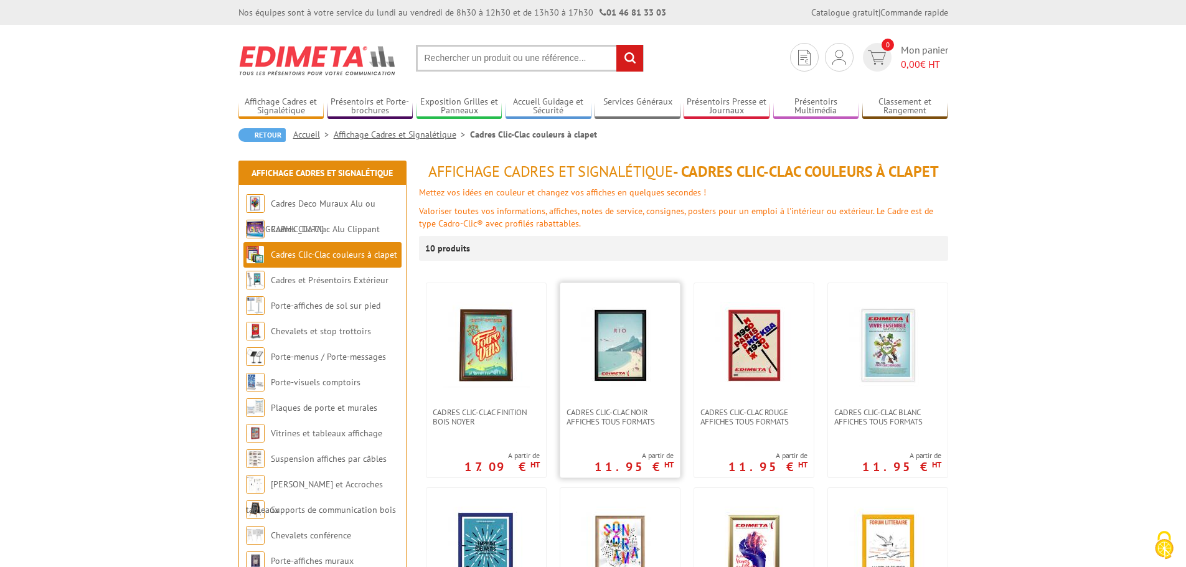
click at [647, 341] on img at bounding box center [619, 345] width 87 height 87
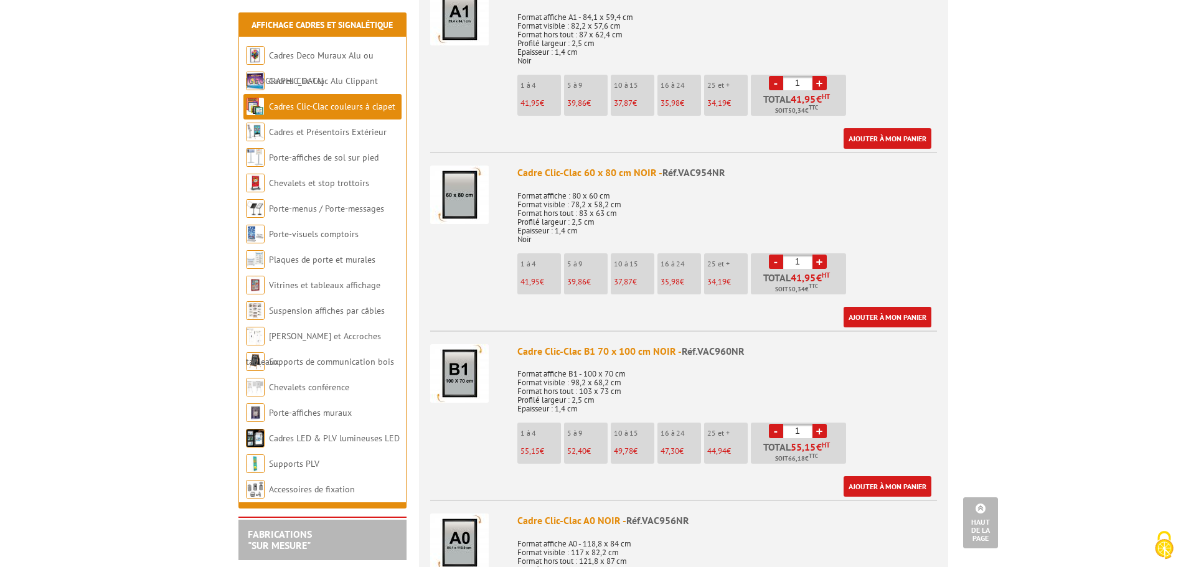
scroll to position [1556, 0]
click at [472, 373] on img at bounding box center [459, 373] width 59 height 59
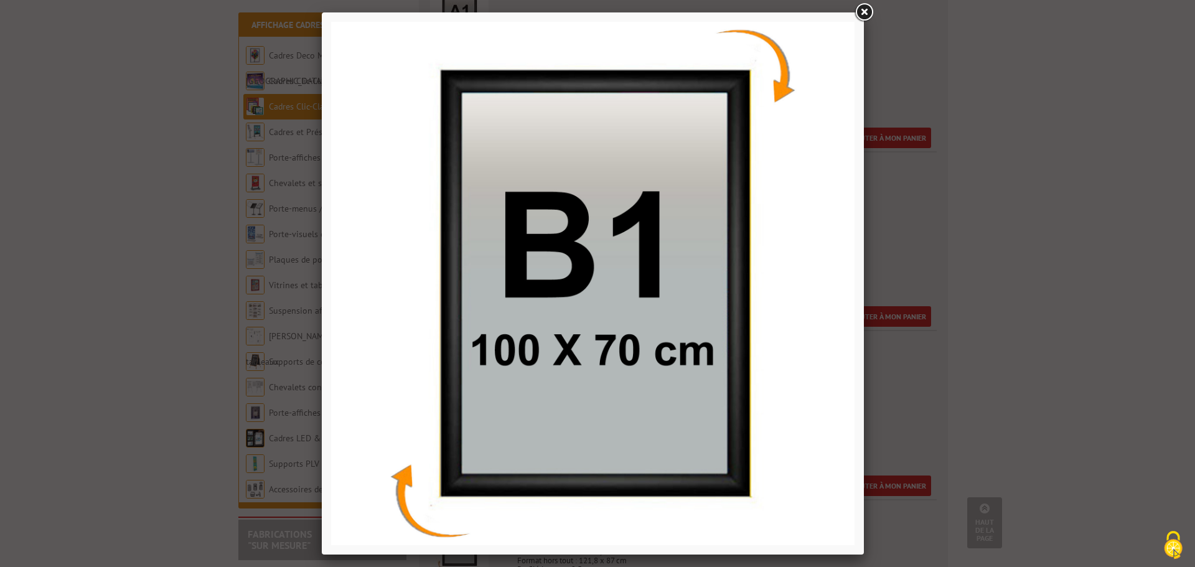
click at [865, 16] on link at bounding box center [864, 12] width 22 height 22
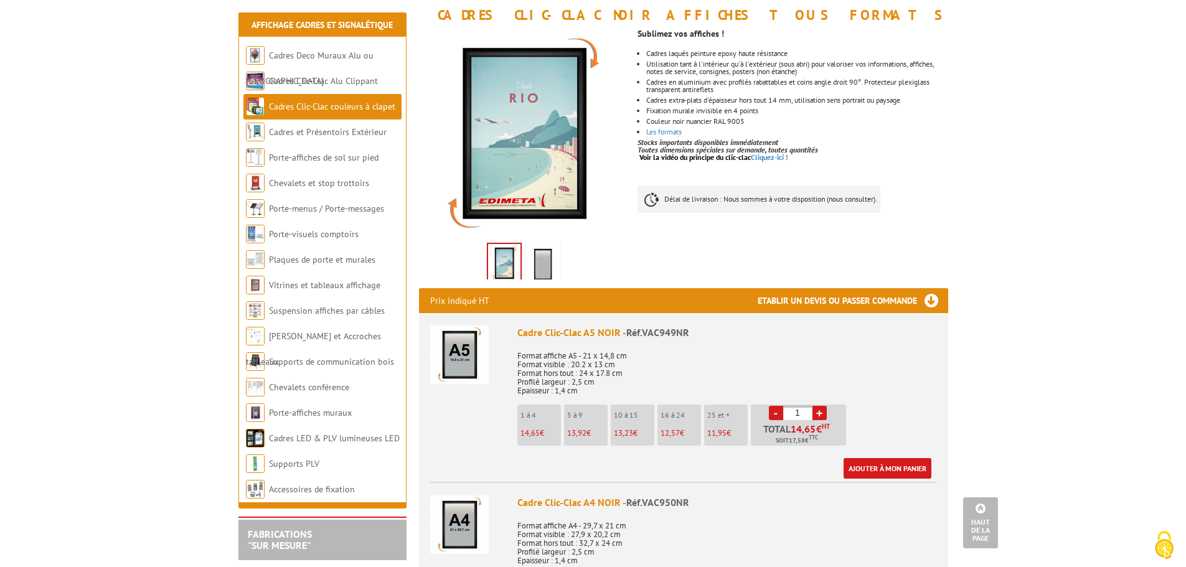
scroll to position [0, 0]
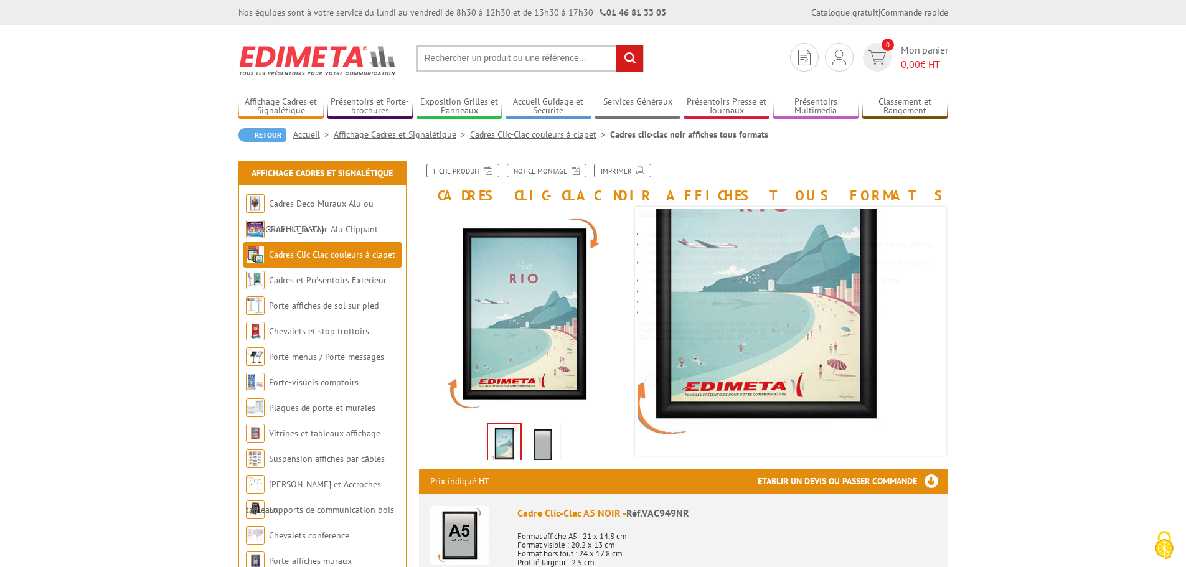
click at [543, 434] on img at bounding box center [543, 445] width 30 height 39
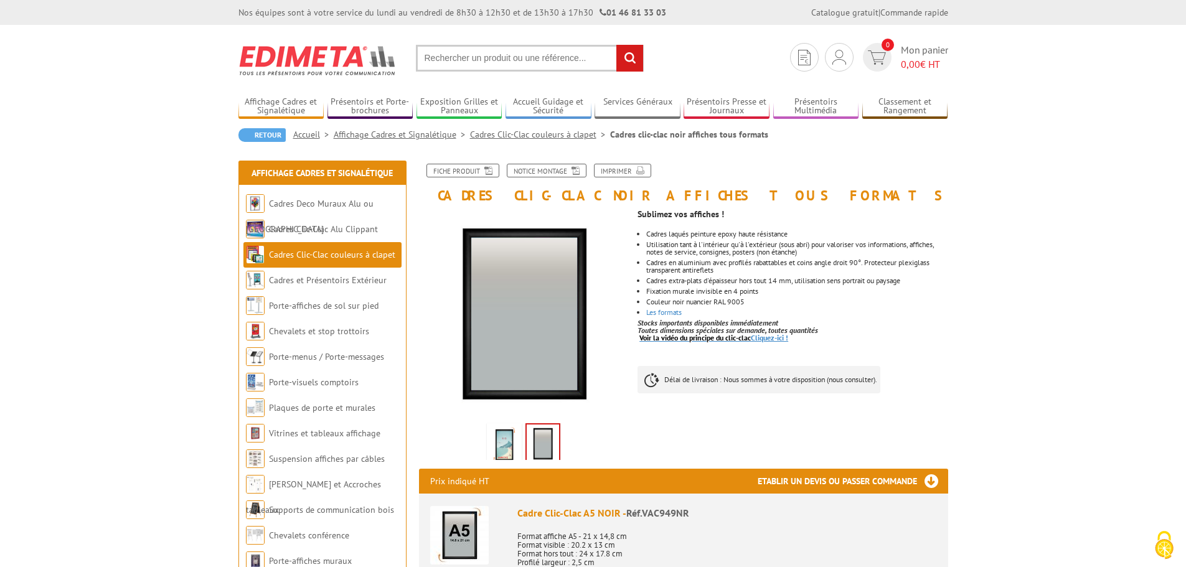
click at [774, 339] on link "Voir la vidéo du principe du clic-clac Cliquez-ici !" at bounding box center [713, 337] width 149 height 9
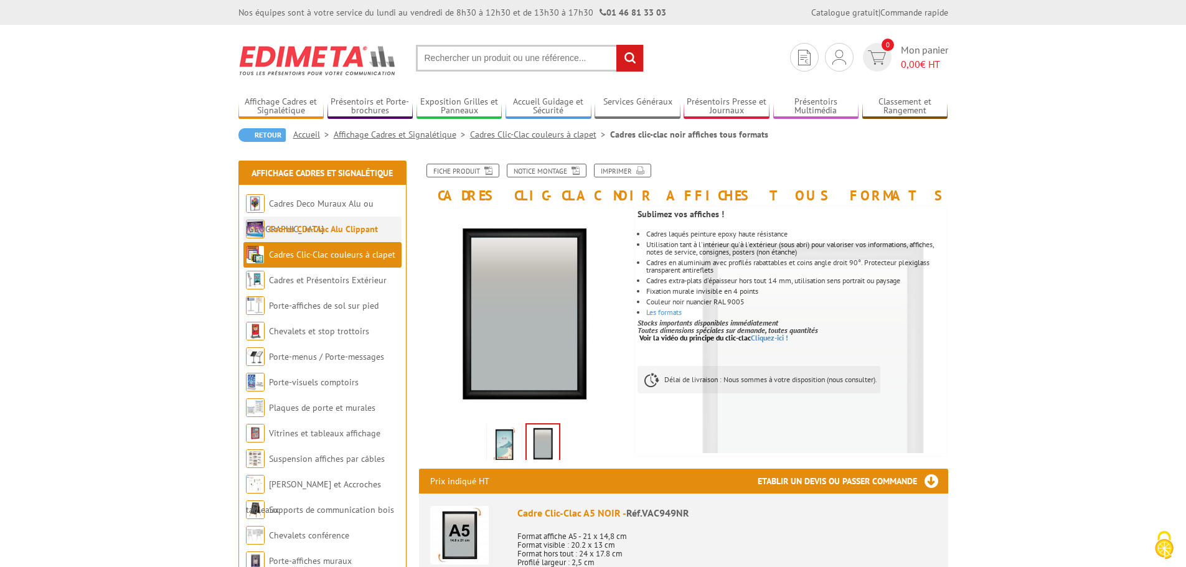
click at [356, 231] on link "Cadres Clic-Clac Alu Clippant" at bounding box center [323, 228] width 109 height 11
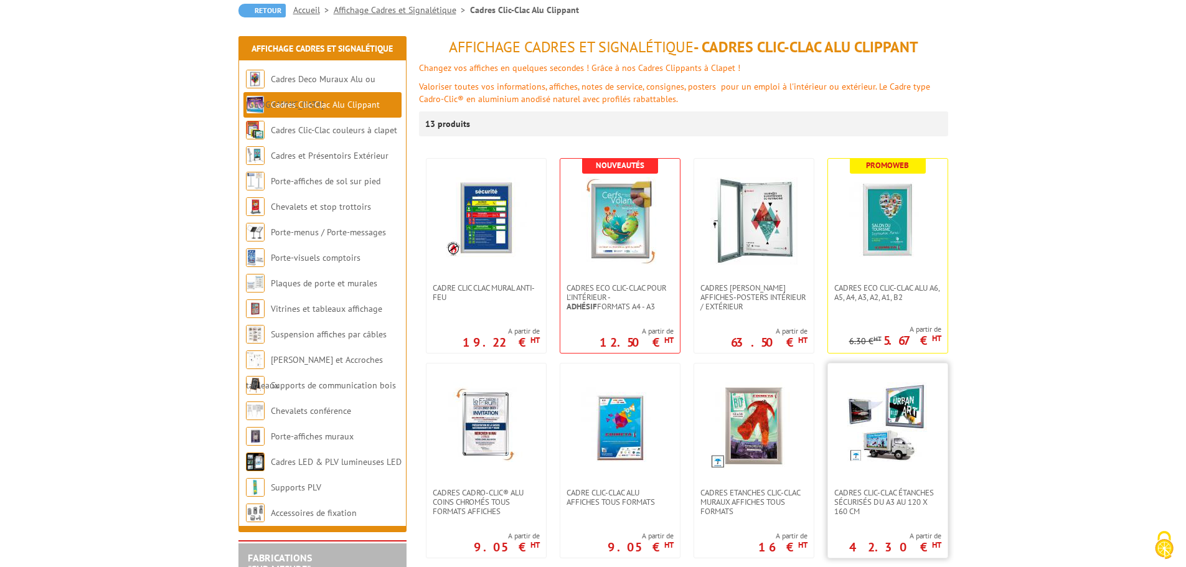
scroll to position [187, 0]
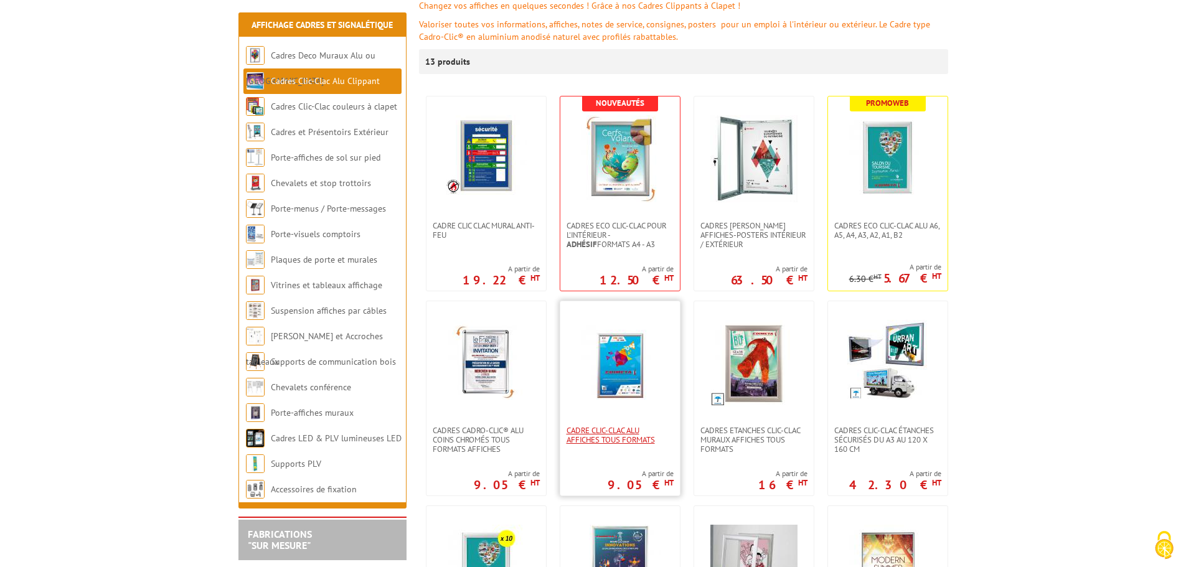
click at [647, 438] on span "Cadre Clic-Clac Alu affiches tous formats" at bounding box center [619, 435] width 107 height 19
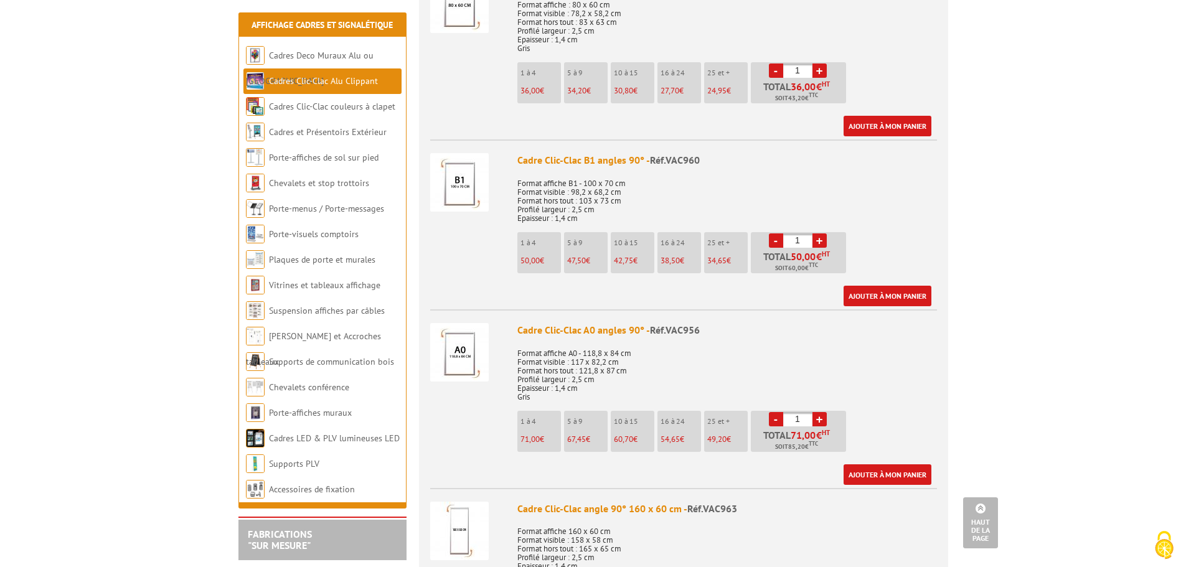
scroll to position [1805, 0]
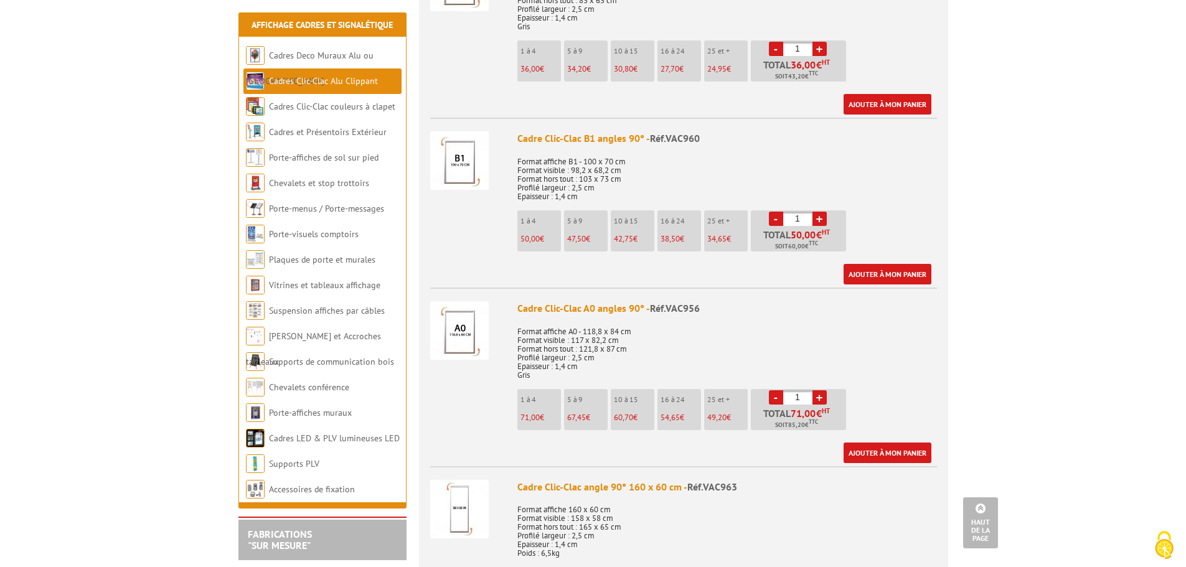
click at [820, 220] on link "+" at bounding box center [819, 219] width 14 height 14
click at [820, 221] on link "+" at bounding box center [819, 219] width 14 height 14
click at [820, 222] on link "+" at bounding box center [819, 219] width 14 height 14
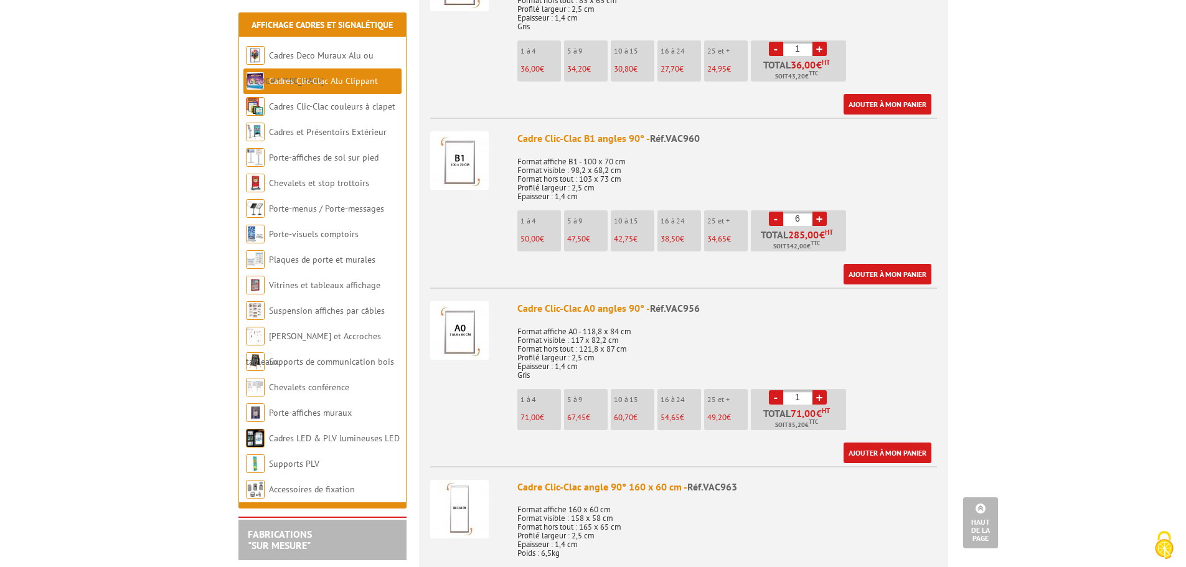
click at [820, 222] on link "+" at bounding box center [819, 219] width 14 height 14
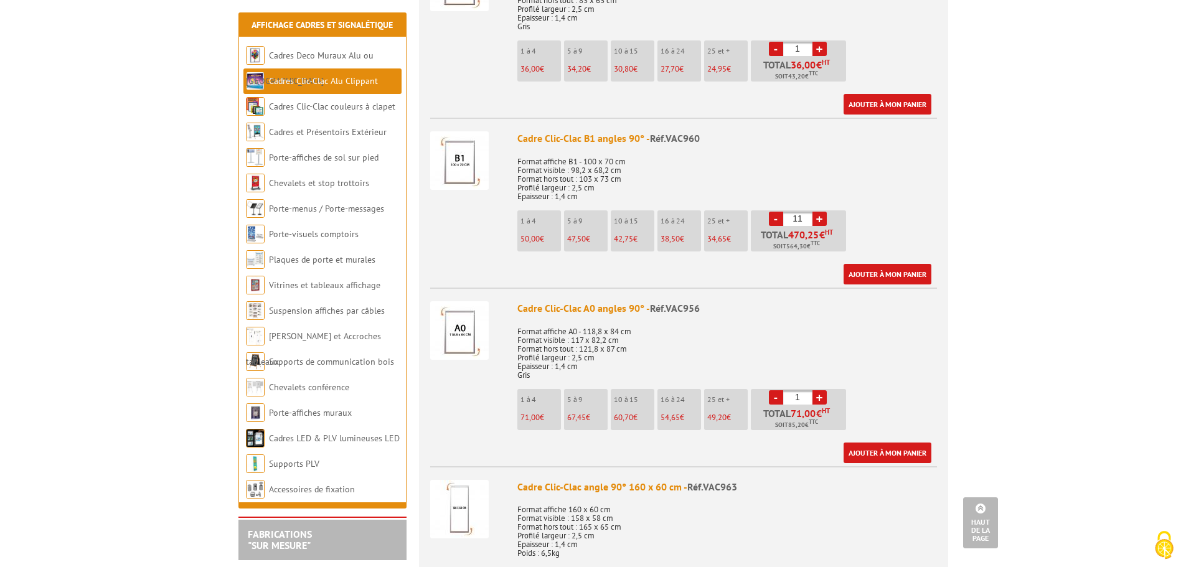
click at [820, 222] on link "+" at bounding box center [819, 219] width 14 height 14
click at [819, 222] on link "+" at bounding box center [819, 219] width 14 height 14
click at [819, 223] on link "+" at bounding box center [819, 219] width 14 height 14
click at [820, 223] on link "+" at bounding box center [819, 219] width 14 height 14
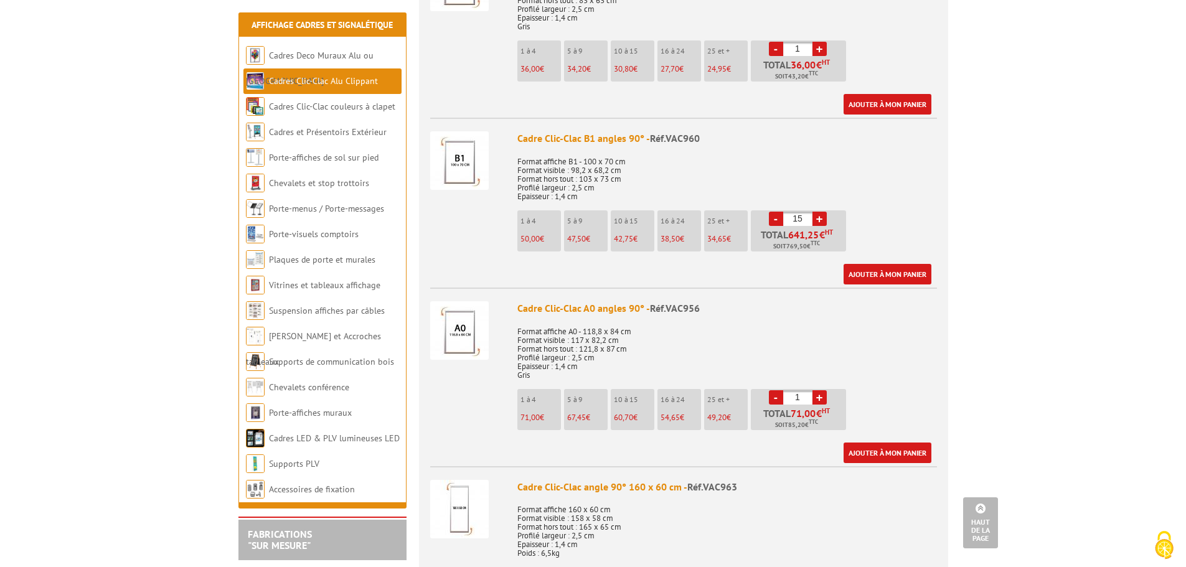
type input "16"
click at [909, 272] on link "Ajouter à mon panier" at bounding box center [887, 274] width 88 height 21
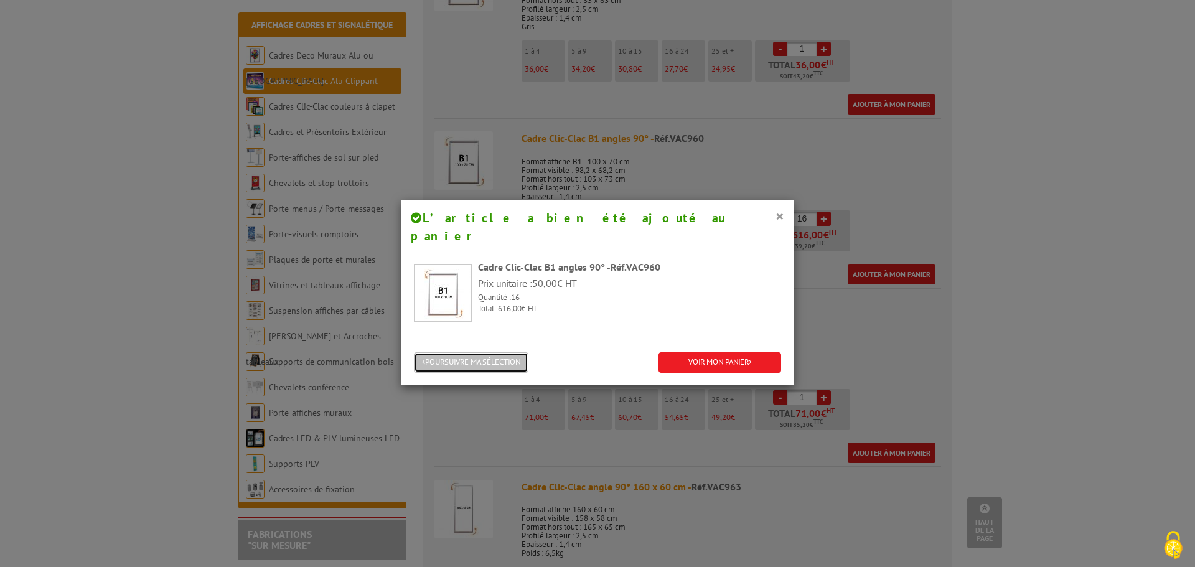
click at [517, 352] on button "POURSUIVRE MA SÉLECTION" at bounding box center [471, 362] width 115 height 21
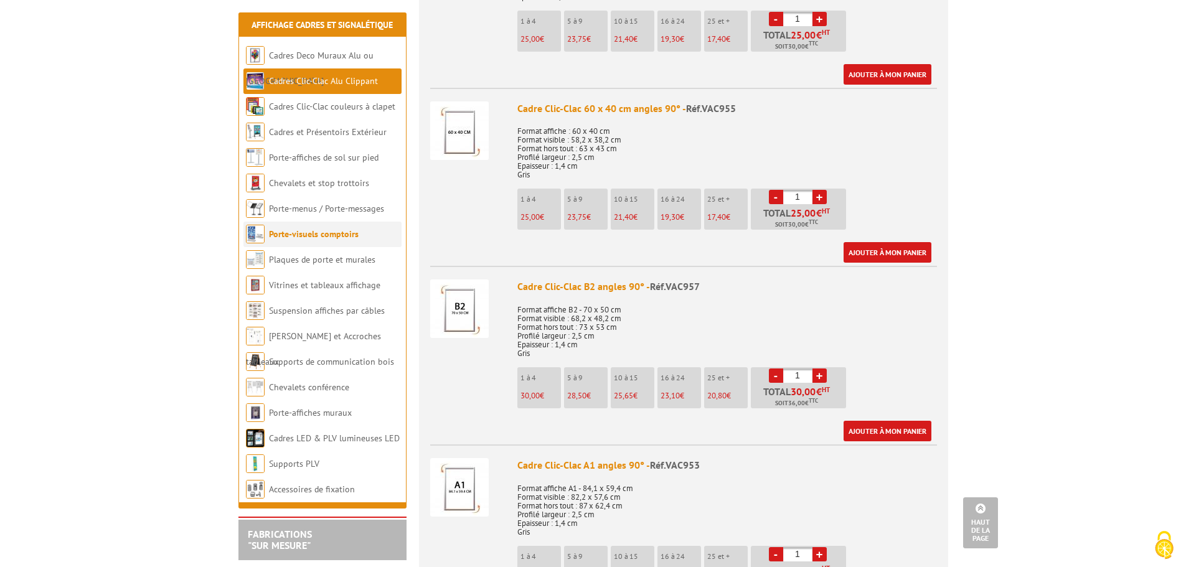
scroll to position [1120, 0]
click at [322, 183] on link "Chevalets et stop trottoirs" at bounding box center [319, 182] width 100 height 11
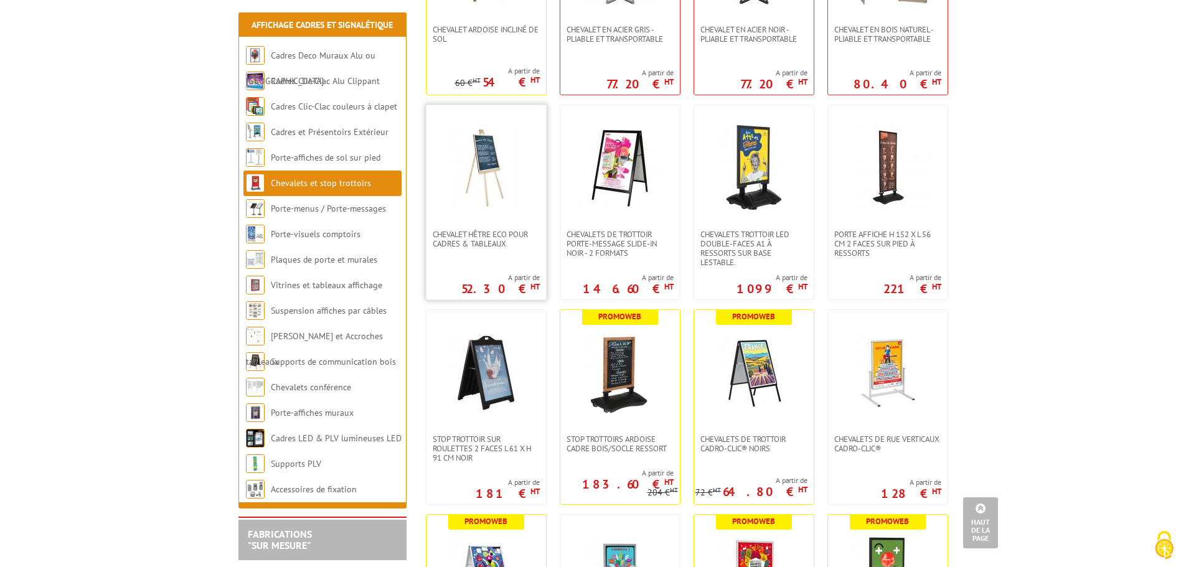
scroll to position [373, 0]
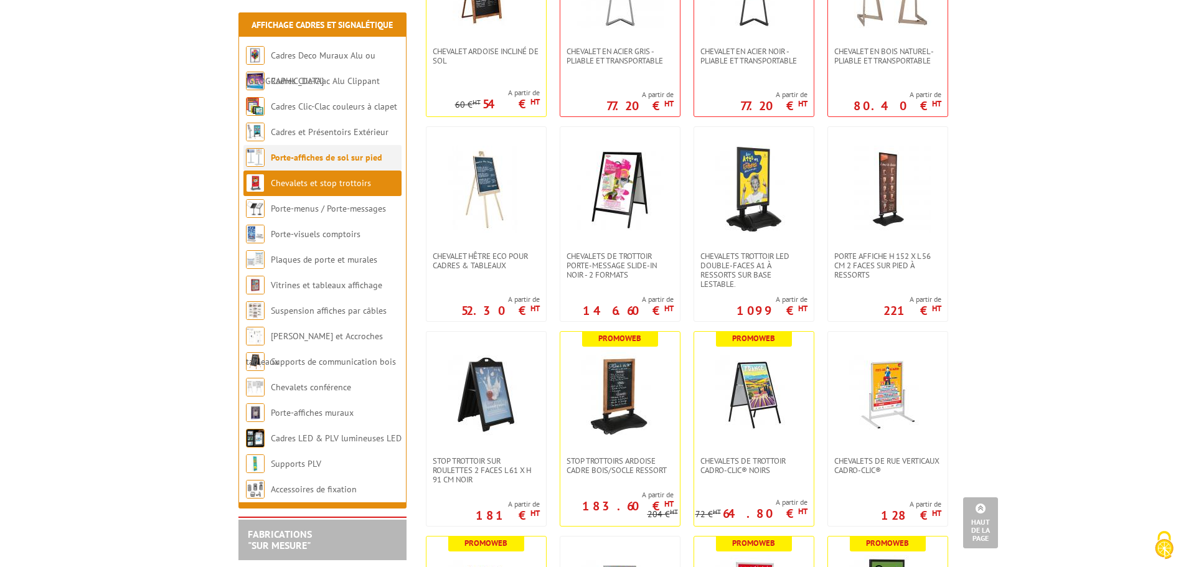
click at [356, 164] on li "Porte-affiches de sol sur pied" at bounding box center [322, 158] width 158 height 26
click at [358, 160] on link "Porte-affiches de sol sur pied" at bounding box center [326, 157] width 111 height 11
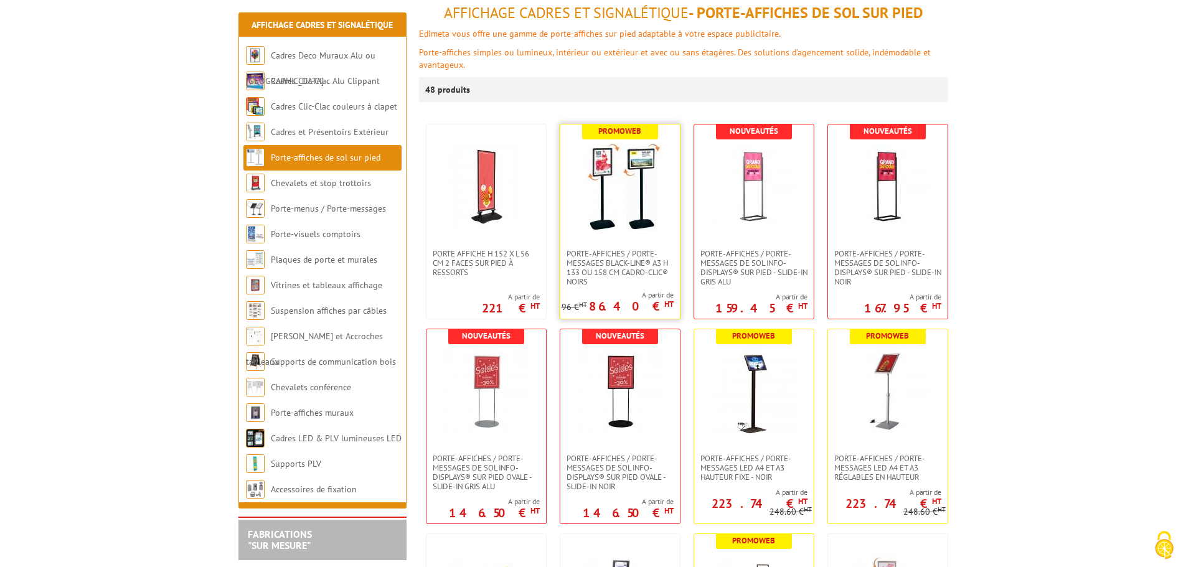
scroll to position [187, 0]
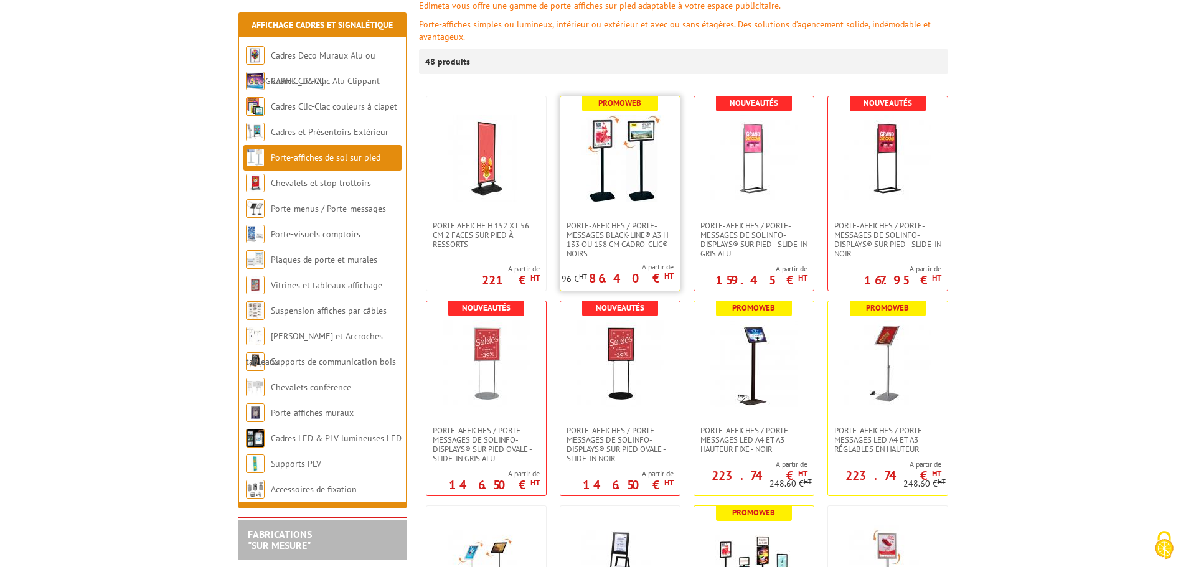
click at [636, 215] on link at bounding box center [620, 158] width 120 height 124
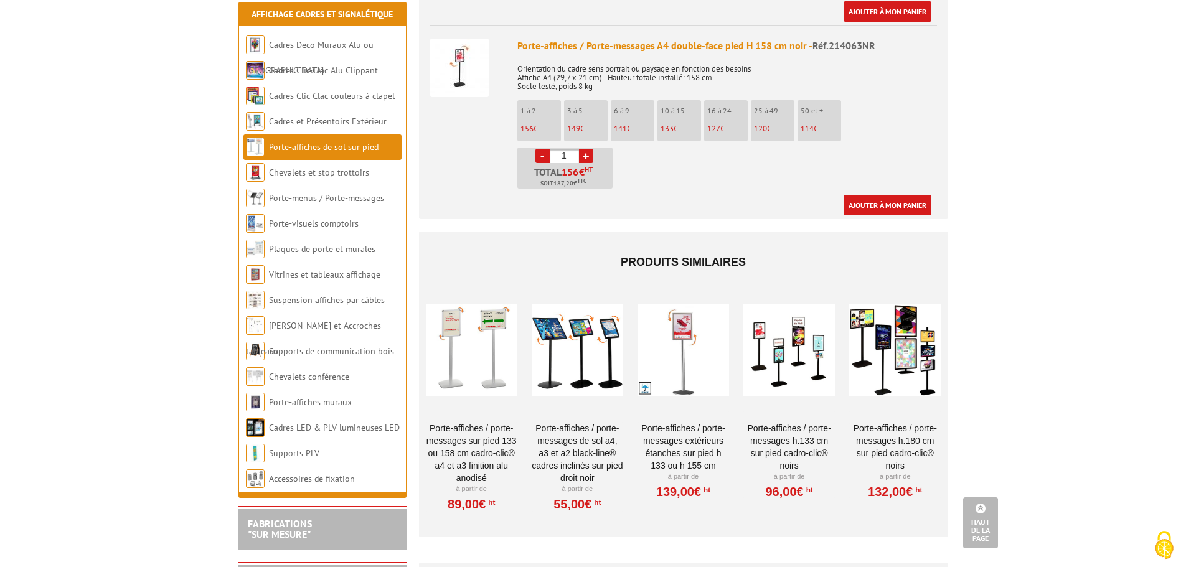
scroll to position [2054, 0]
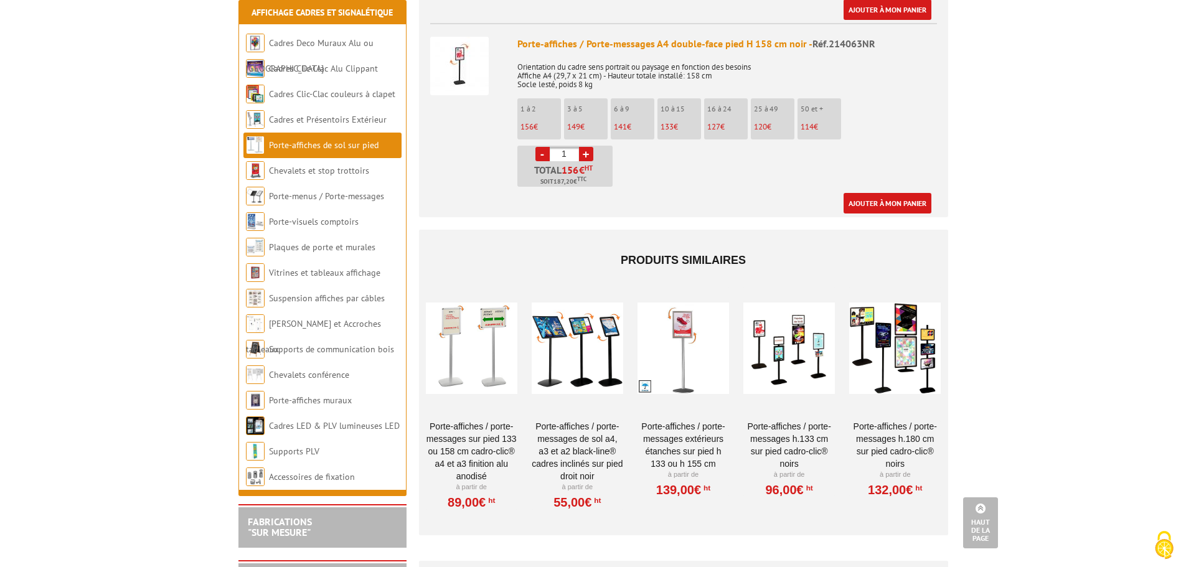
click at [484, 363] on div at bounding box center [471, 348] width 91 height 124
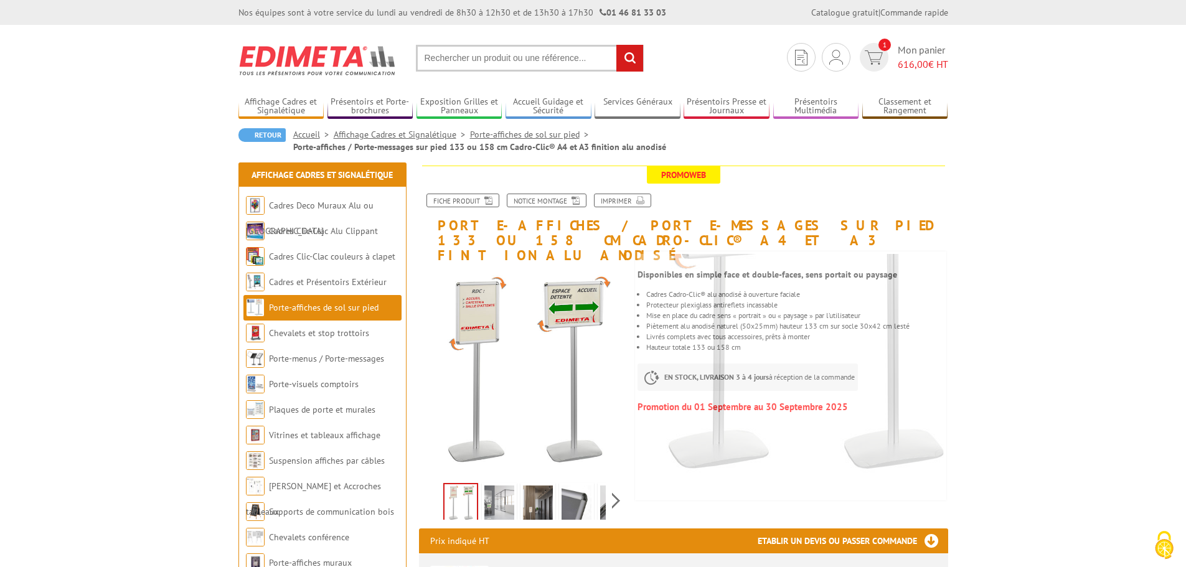
click at [504, 485] on img at bounding box center [499, 504] width 30 height 39
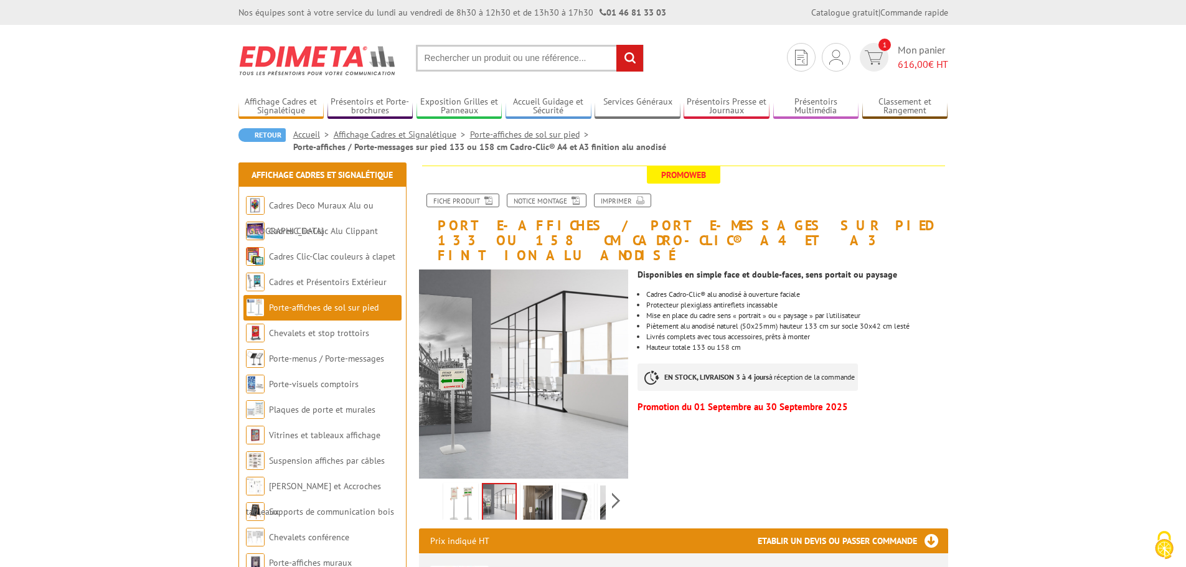
click at [532, 485] on img at bounding box center [538, 504] width 30 height 39
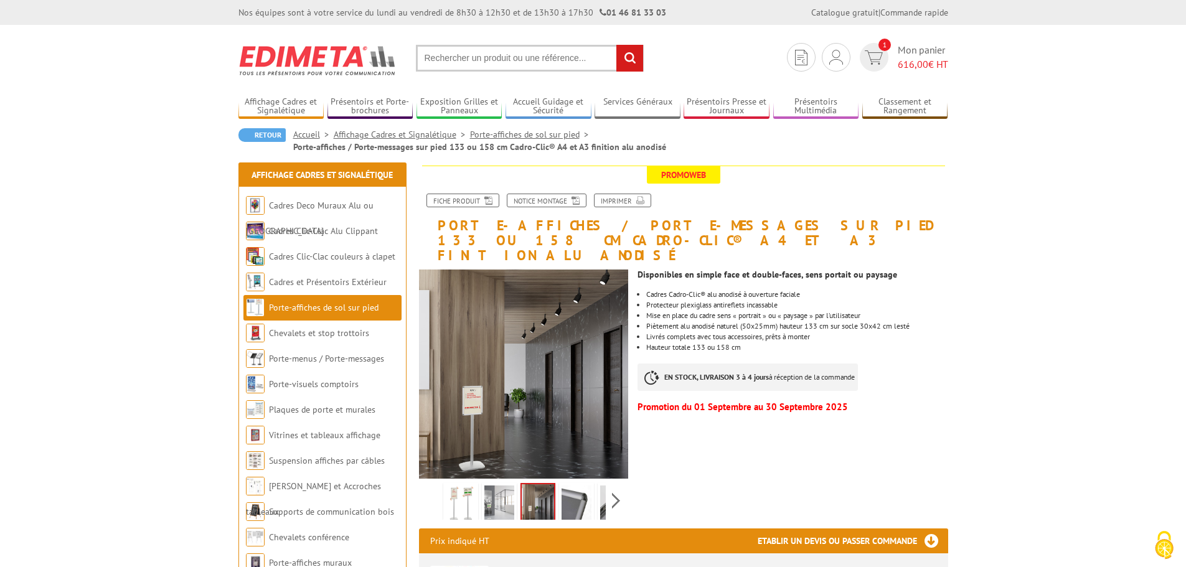
click at [583, 495] on img at bounding box center [576, 504] width 30 height 39
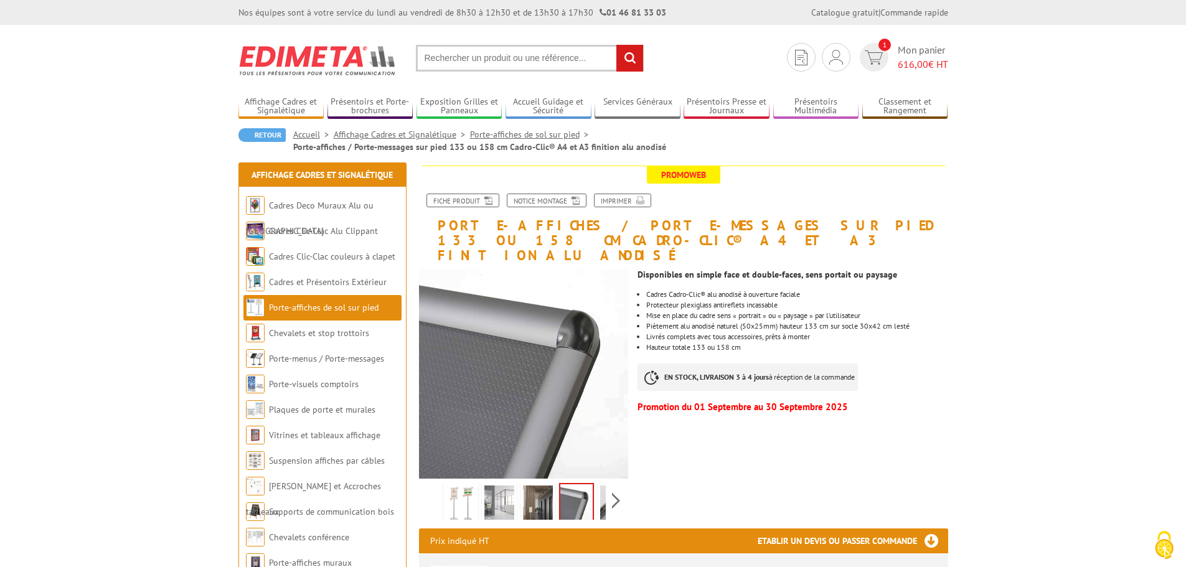
click at [614, 485] on div "Previous Next" at bounding box center [524, 501] width 210 height 44
click at [582, 490] on img at bounding box center [587, 504] width 30 height 39
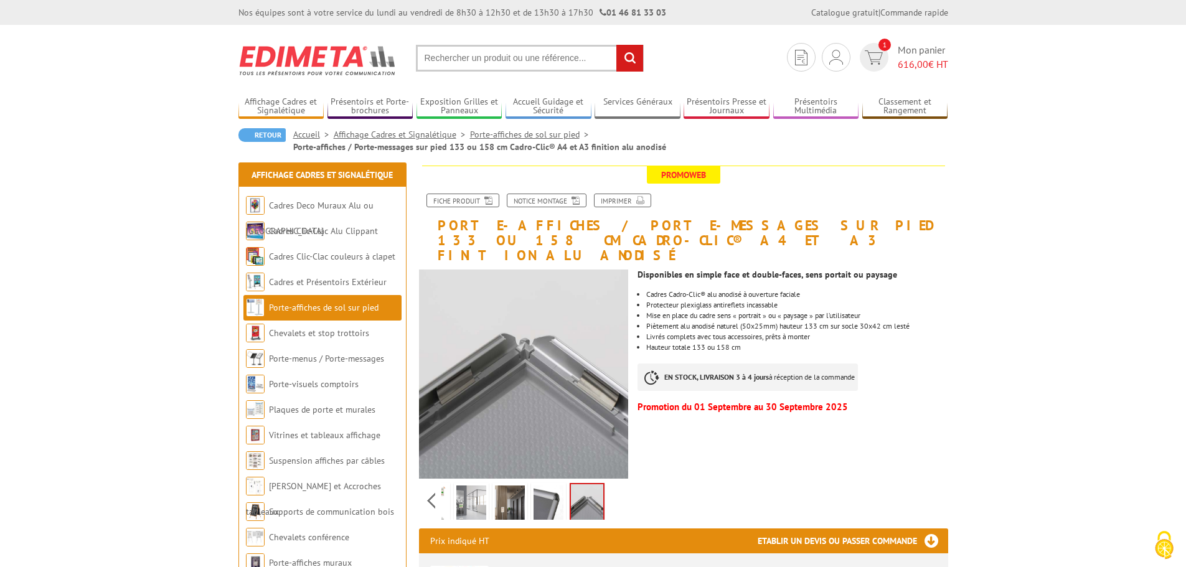
click at [461, 486] on img at bounding box center [471, 504] width 30 height 39
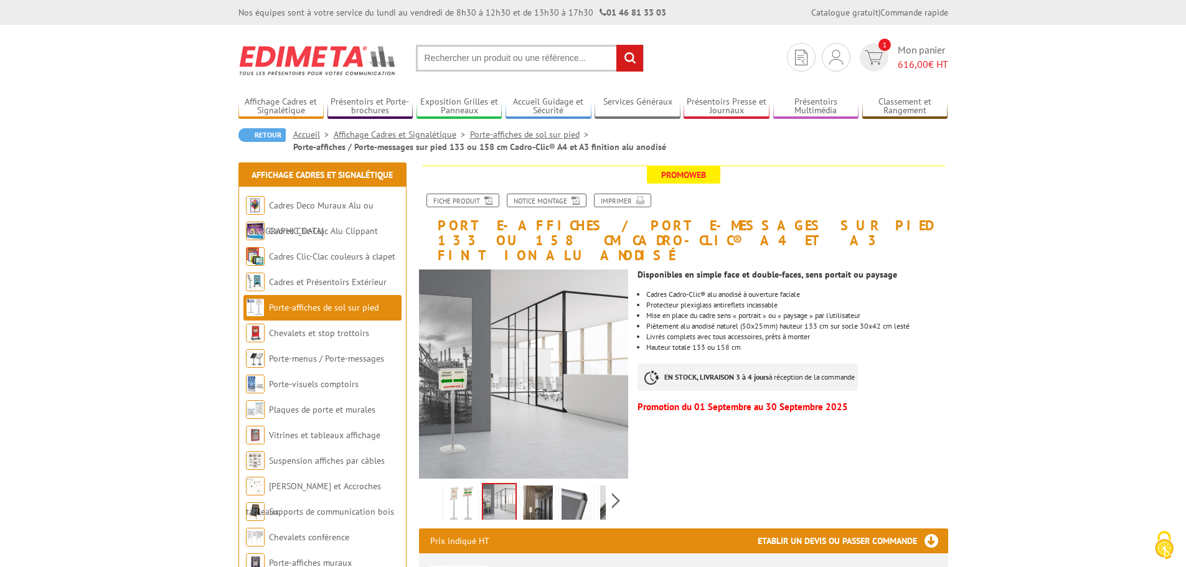
click at [435, 485] on div "Previous Next" at bounding box center [524, 501] width 210 height 44
click at [463, 485] on img at bounding box center [461, 504] width 30 height 39
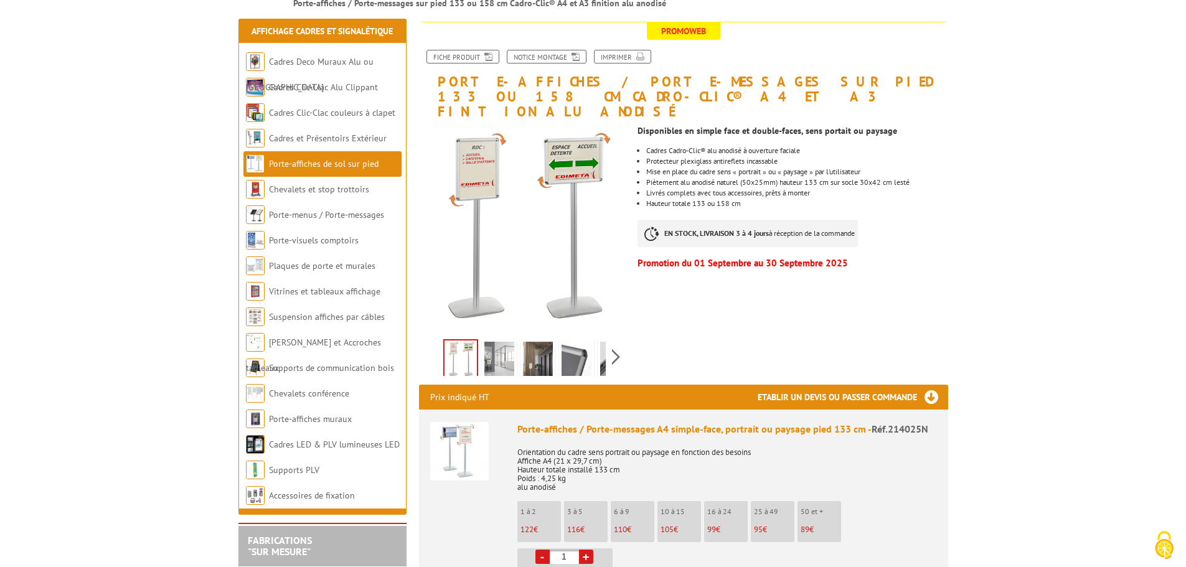
scroll to position [124, 0]
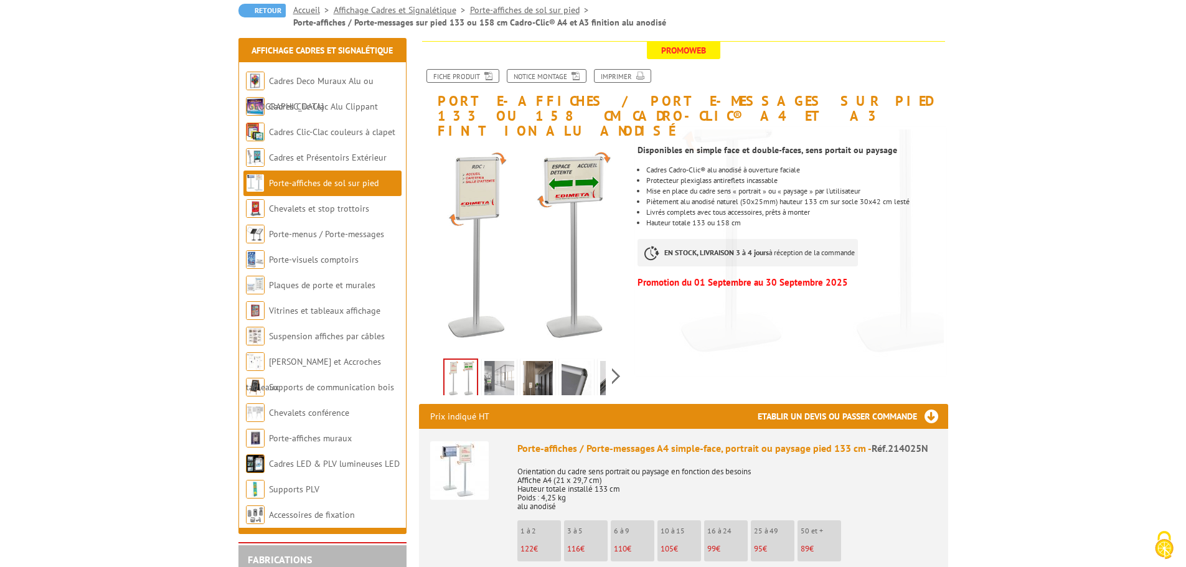
click at [505, 368] on img at bounding box center [499, 380] width 30 height 39
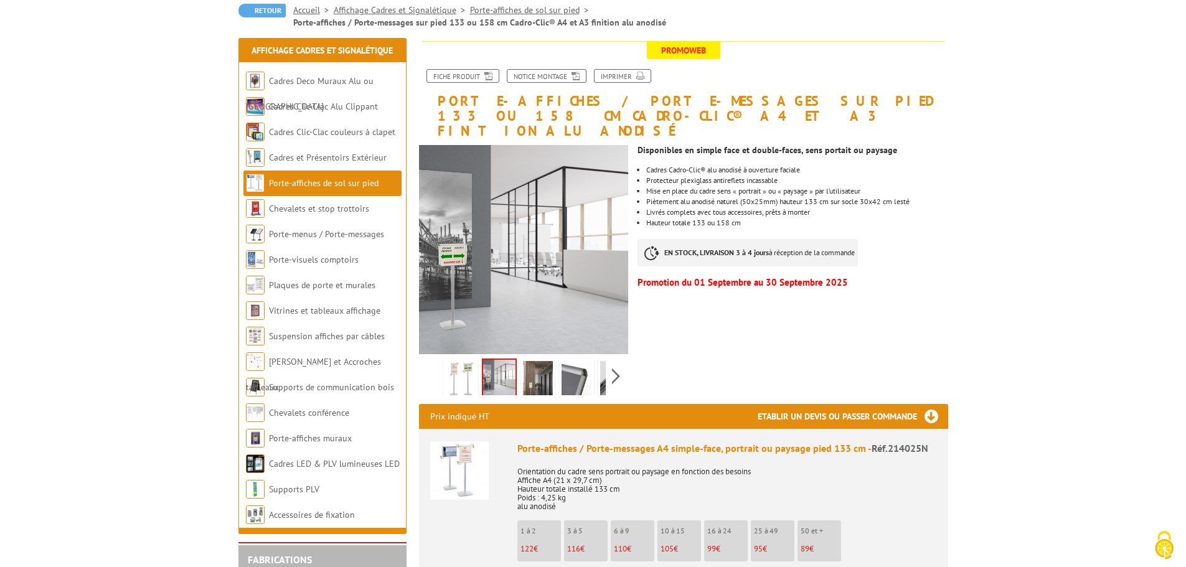
click at [541, 367] on img at bounding box center [538, 380] width 30 height 39
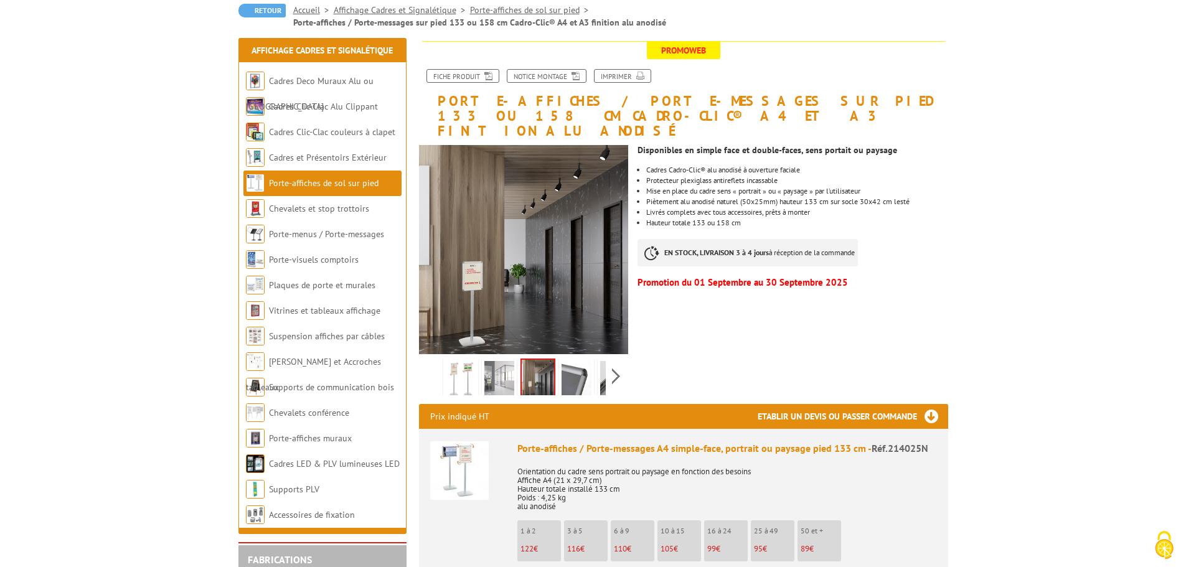
click at [575, 367] on img at bounding box center [576, 380] width 30 height 39
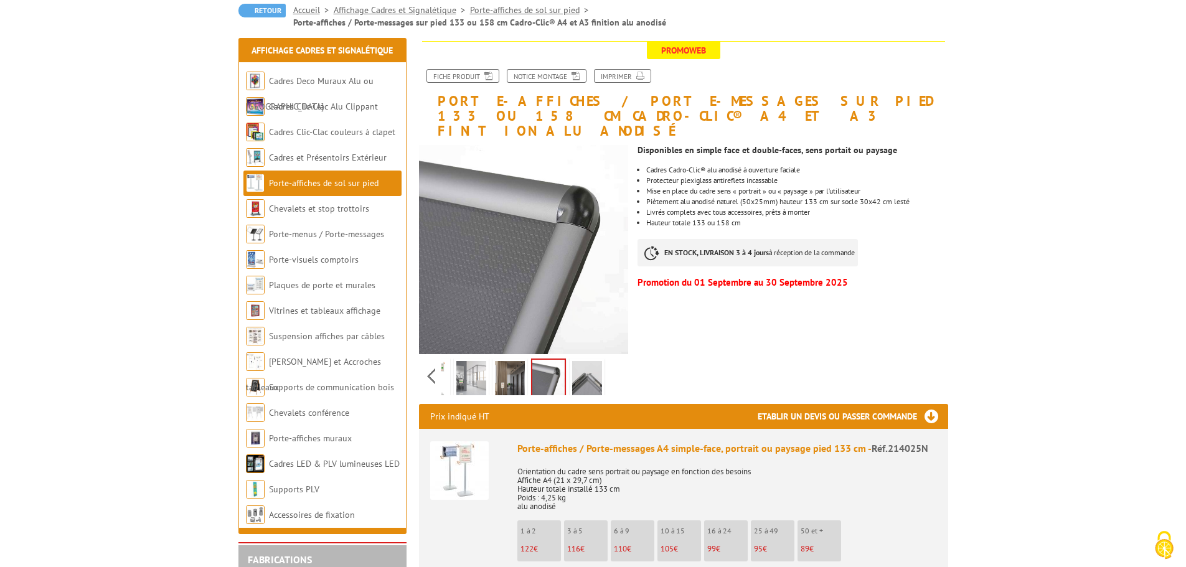
click at [615, 360] on div "Previous Next" at bounding box center [524, 376] width 210 height 44
click at [594, 363] on img at bounding box center [587, 380] width 30 height 39
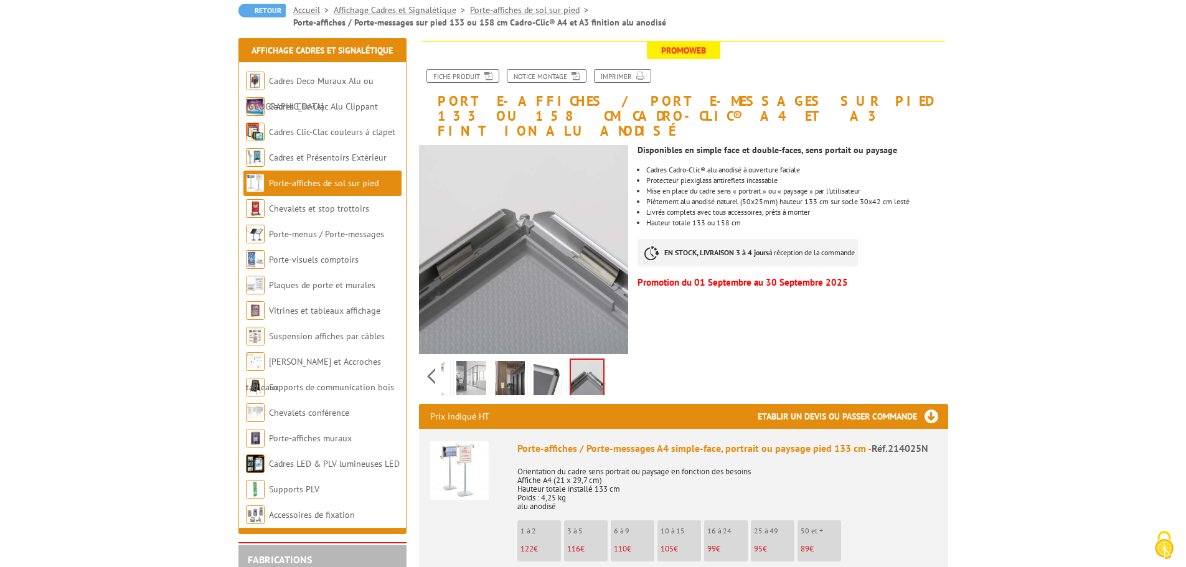
click at [342, 179] on link "Porte-affiches de sol sur pied" at bounding box center [324, 182] width 110 height 11
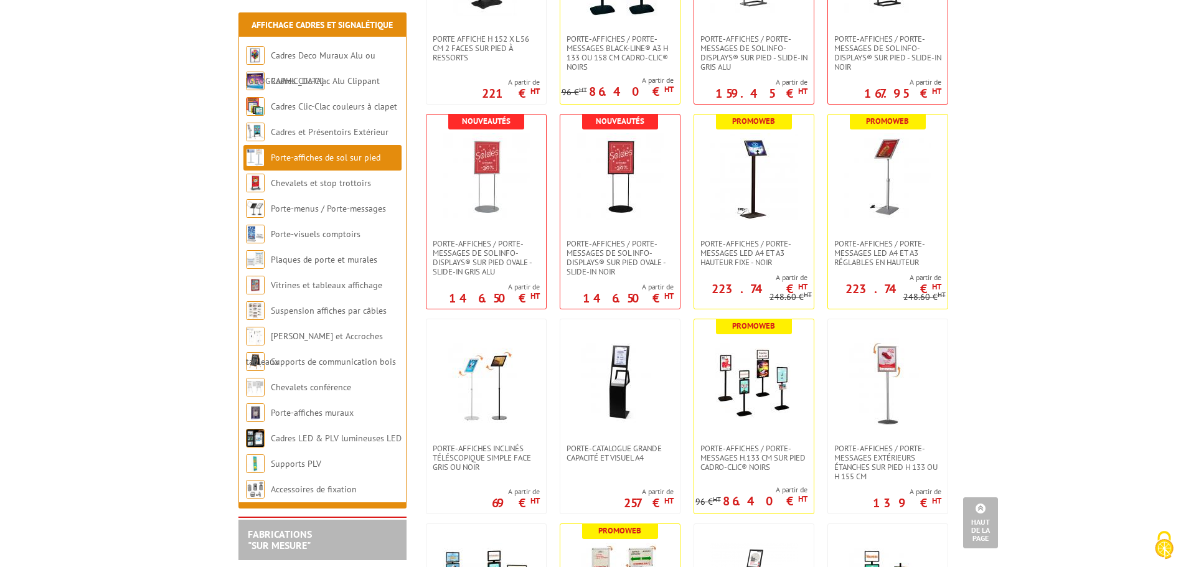
scroll to position [436, 0]
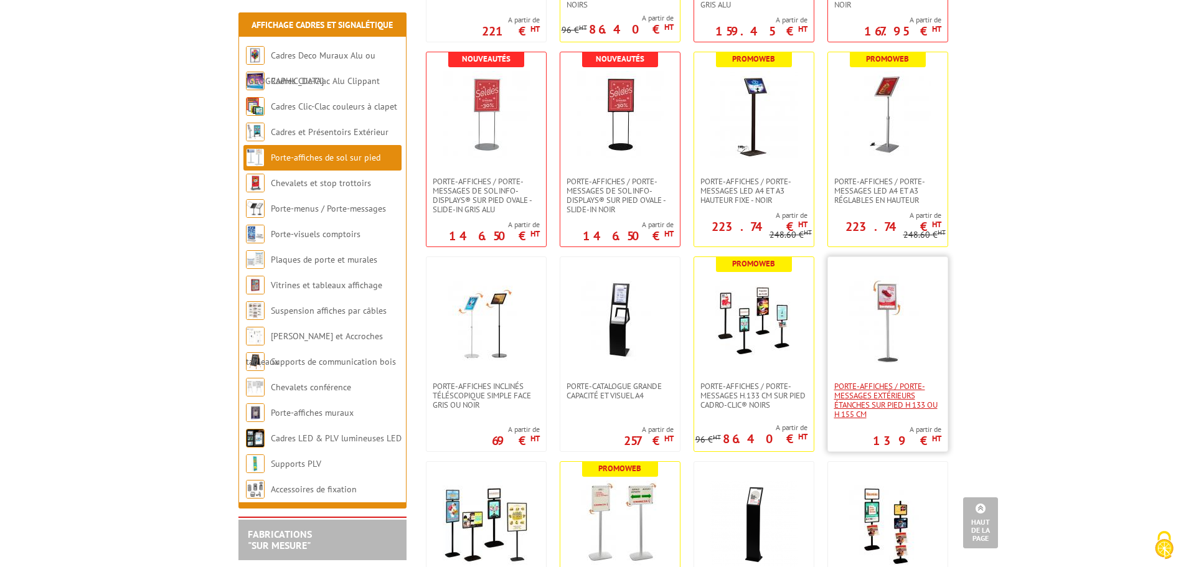
click at [904, 393] on span "Porte-affiches / Porte-messages extérieurs étanches sur pied h 133 ou h 155 cm" at bounding box center [887, 400] width 107 height 37
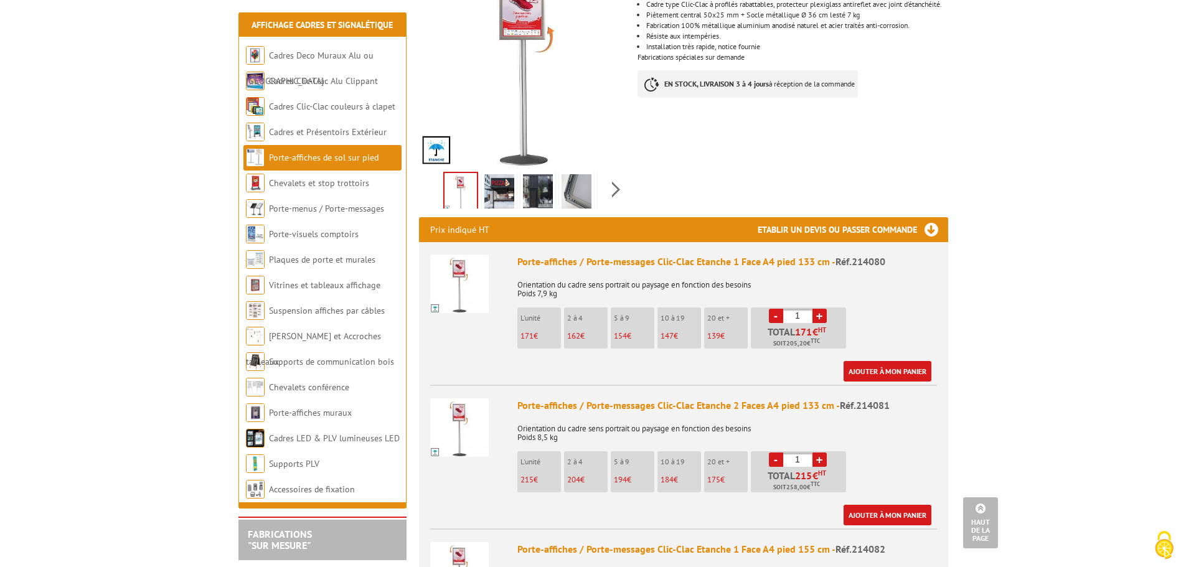
scroll to position [311, 0]
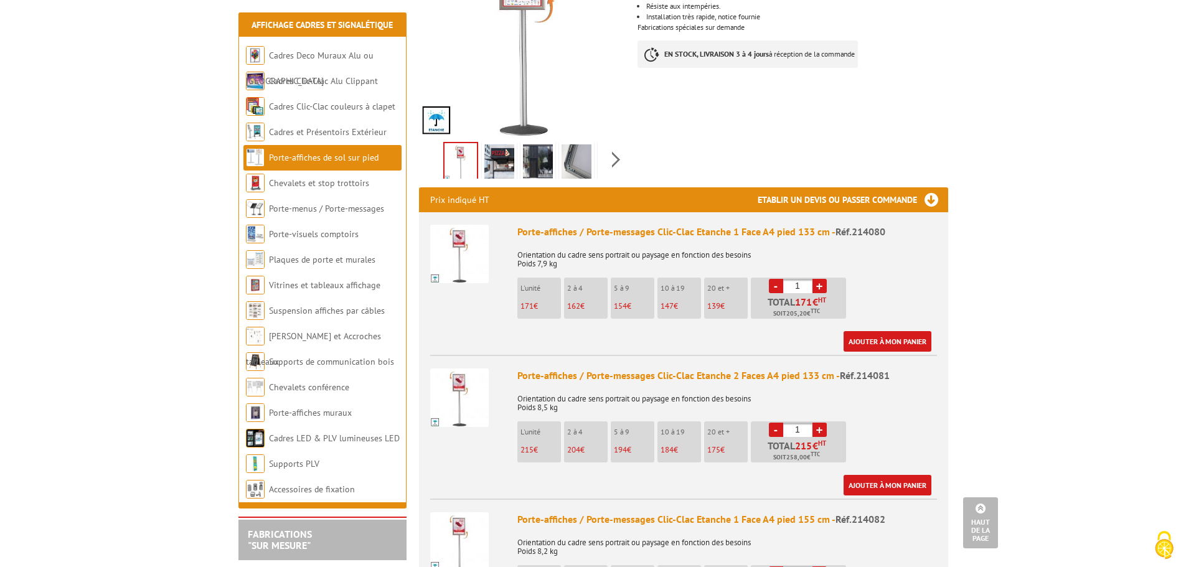
click at [466, 372] on img at bounding box center [459, 397] width 59 height 59
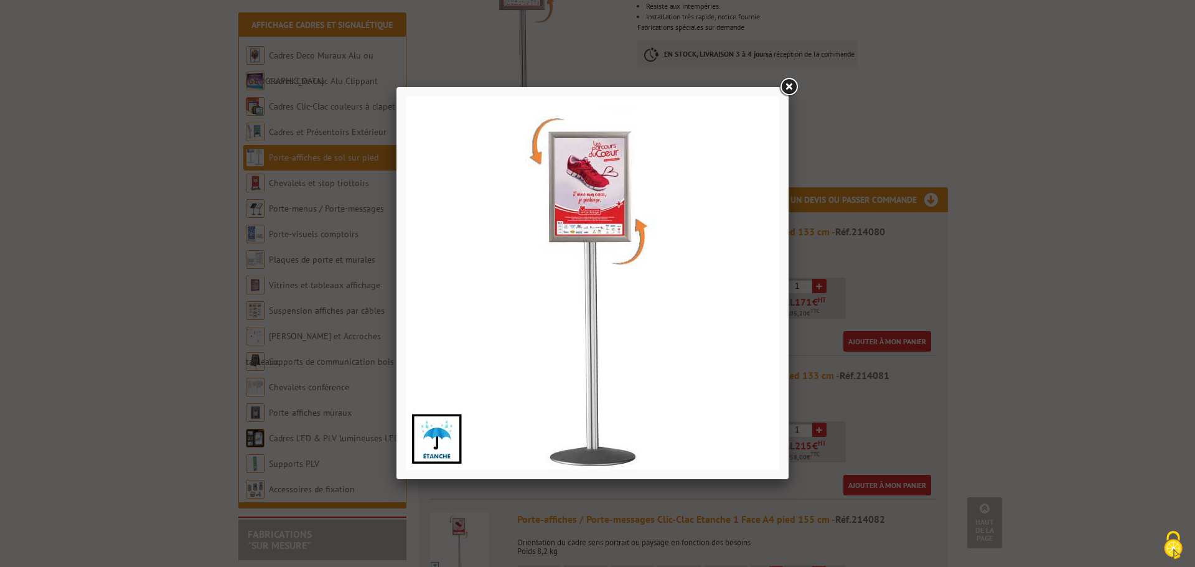
click at [789, 85] on link at bounding box center [788, 87] width 22 height 22
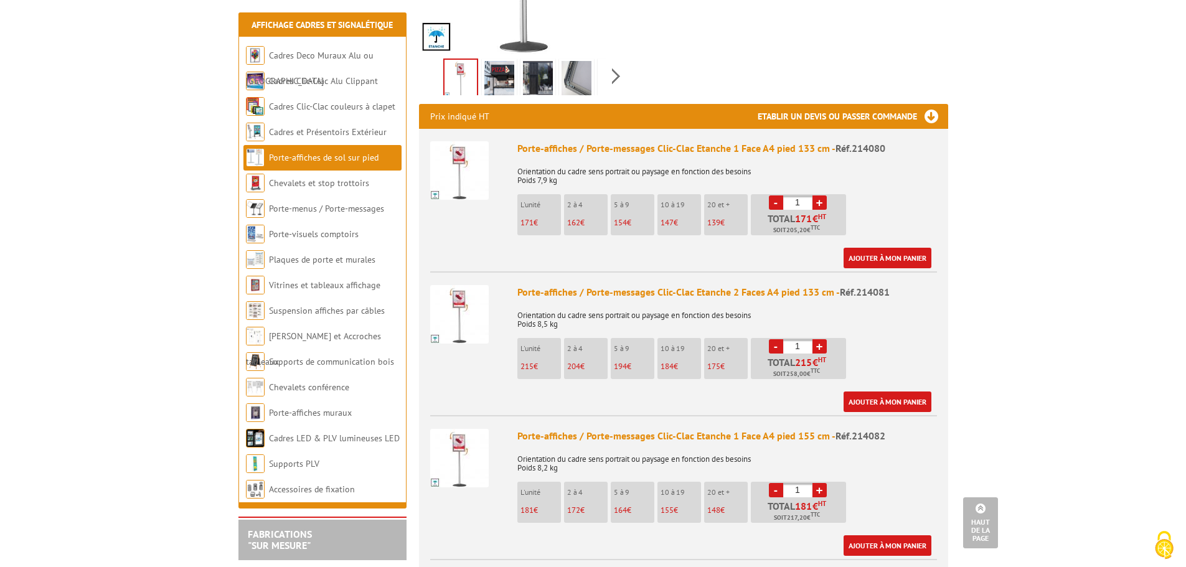
scroll to position [373, 0]
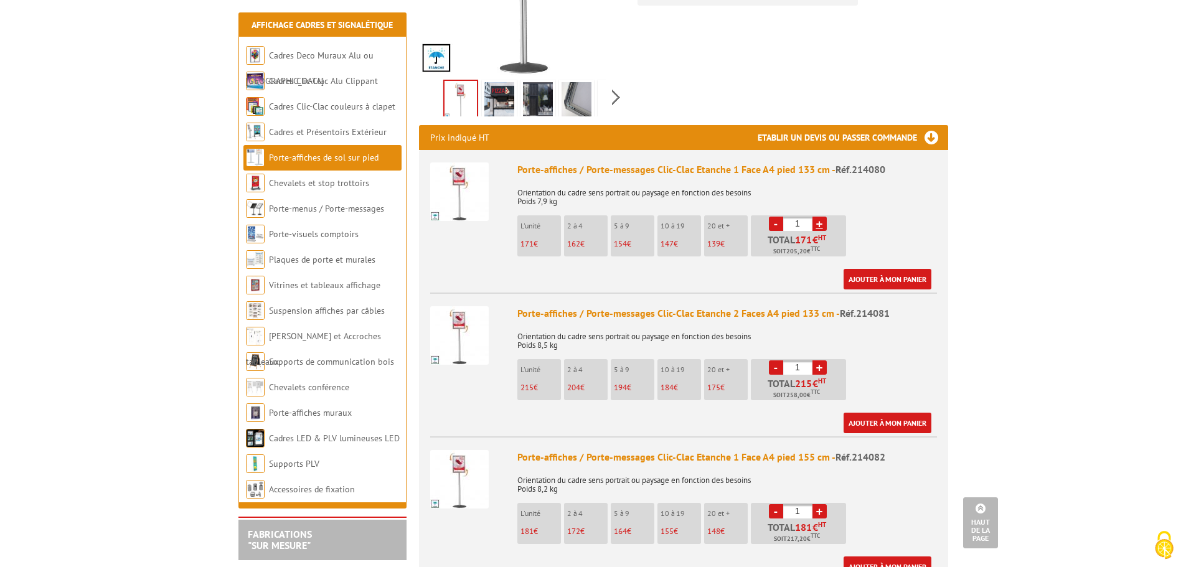
drag, startPoint x: 819, startPoint y: 209, endPoint x: 822, endPoint y: 218, distance: 9.5
click at [819, 217] on link "+" at bounding box center [819, 224] width 14 height 14
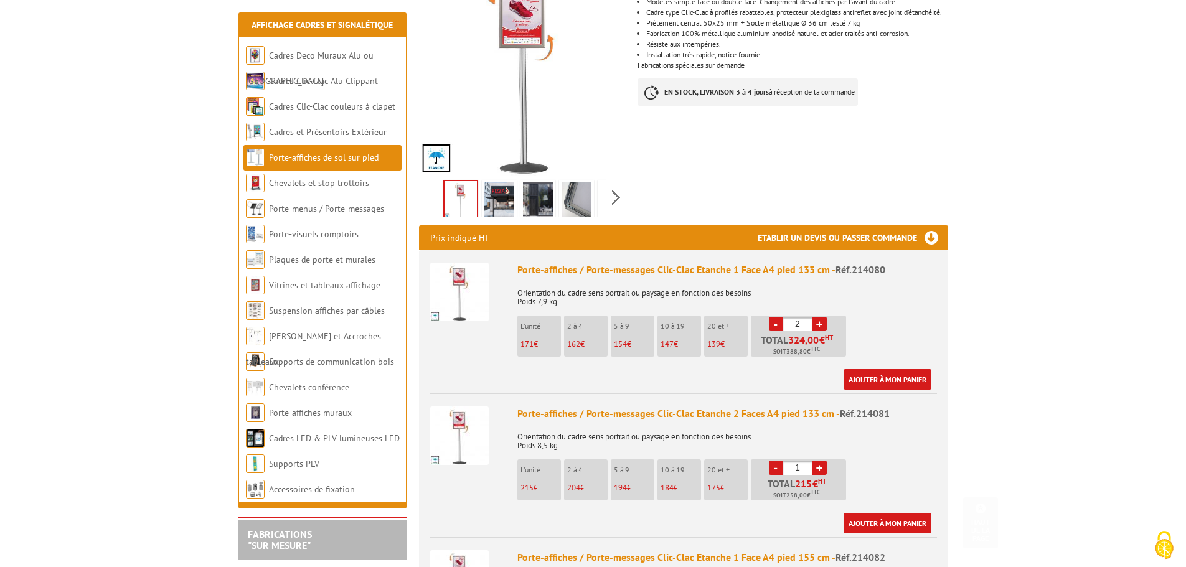
scroll to position [311, 0]
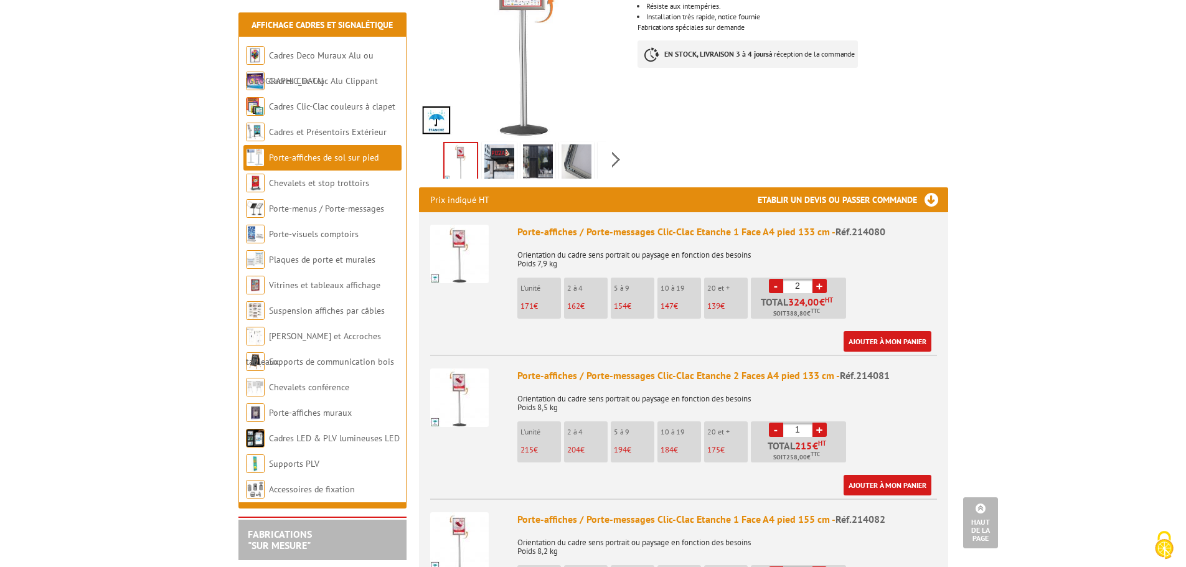
click at [778, 279] on link "-" at bounding box center [776, 286] width 14 height 14
type input "1"
click at [778, 279] on link "-" at bounding box center [776, 286] width 14 height 14
click at [780, 279] on link "-" at bounding box center [776, 286] width 14 height 14
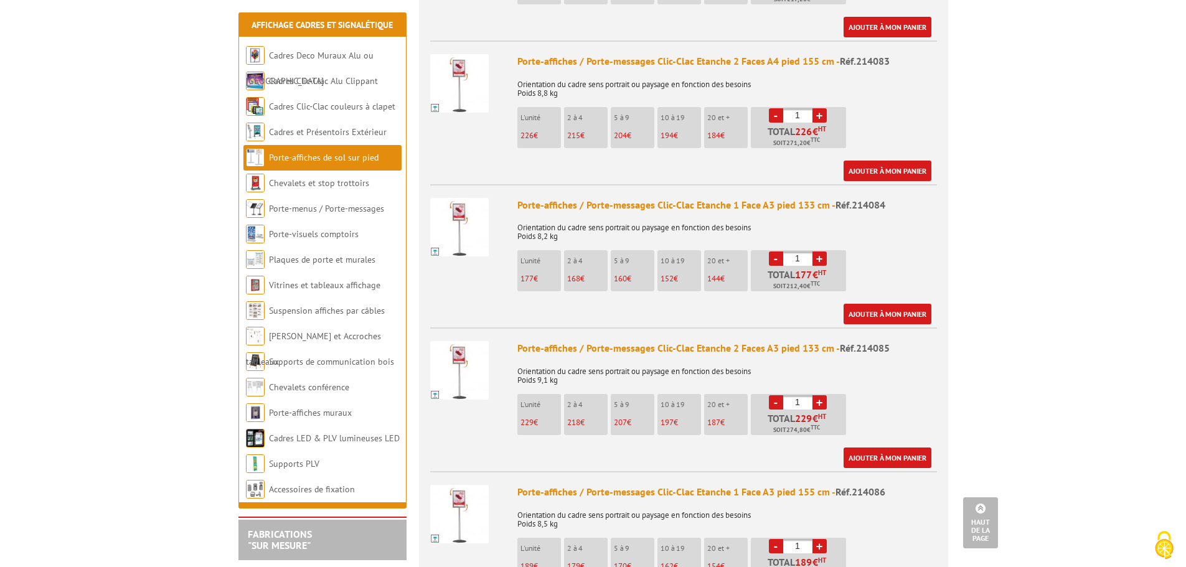
scroll to position [934, 0]
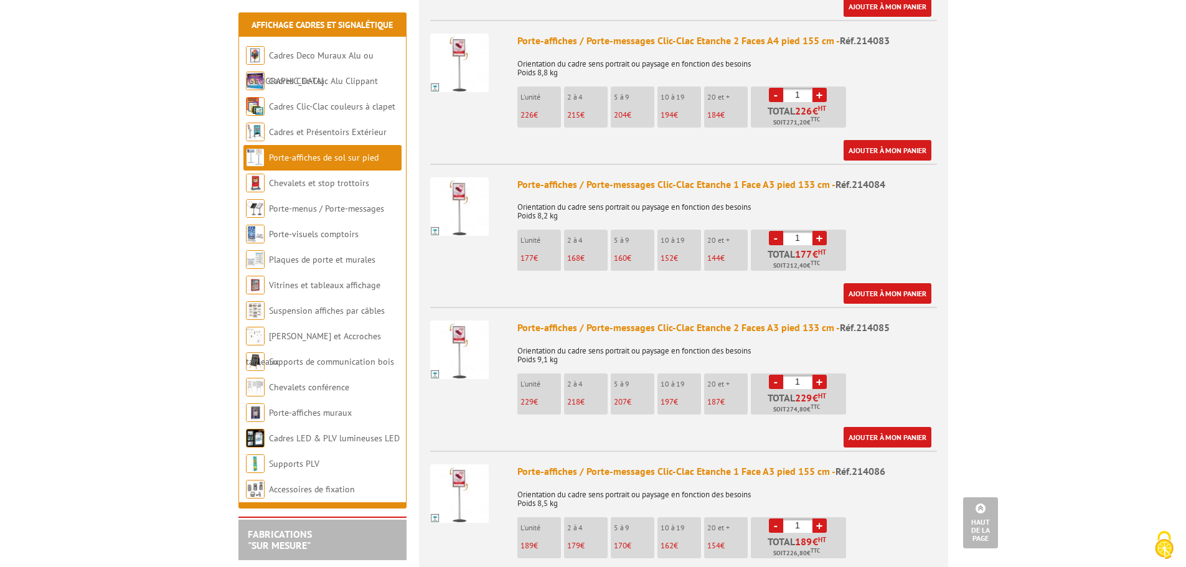
click at [819, 375] on link "+" at bounding box center [819, 382] width 14 height 14
type input "2"
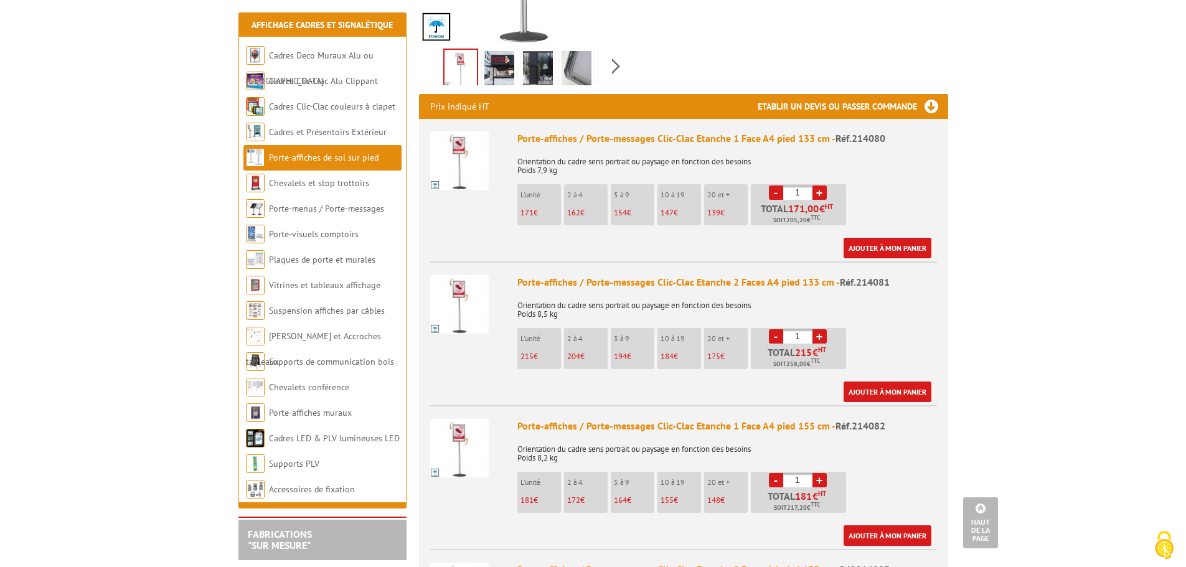
scroll to position [436, 0]
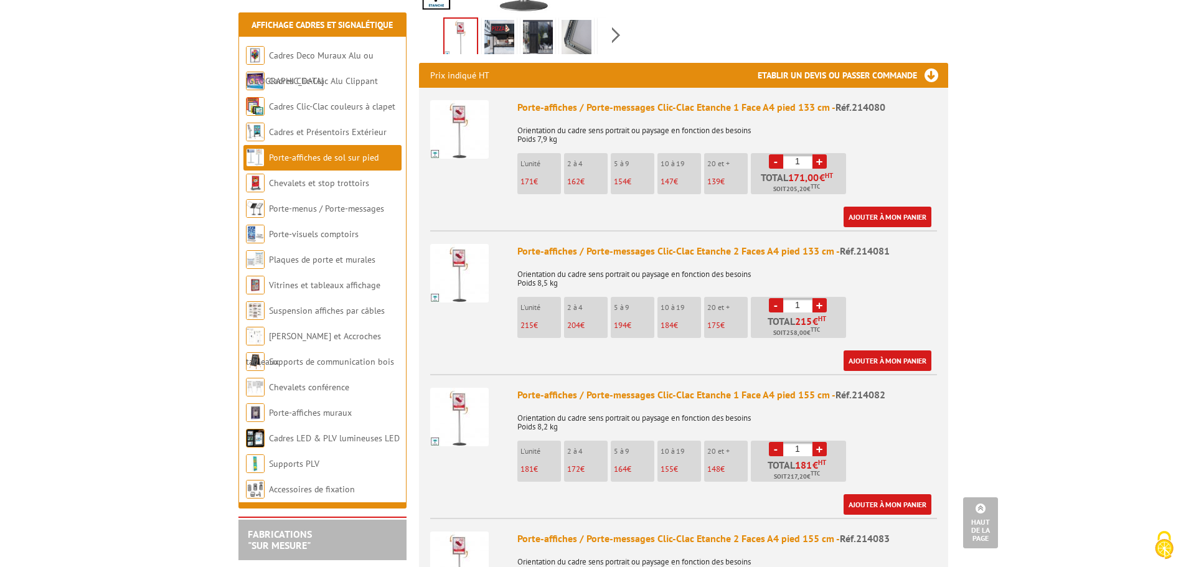
click at [822, 298] on link "+" at bounding box center [819, 305] width 14 height 14
type input "2"
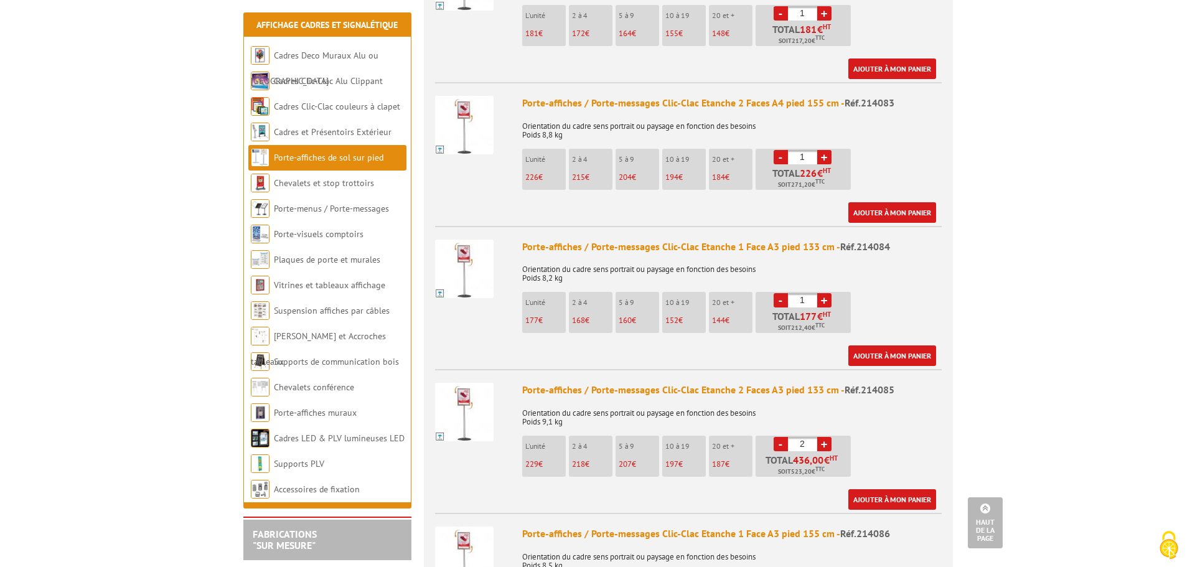
scroll to position [934, 0]
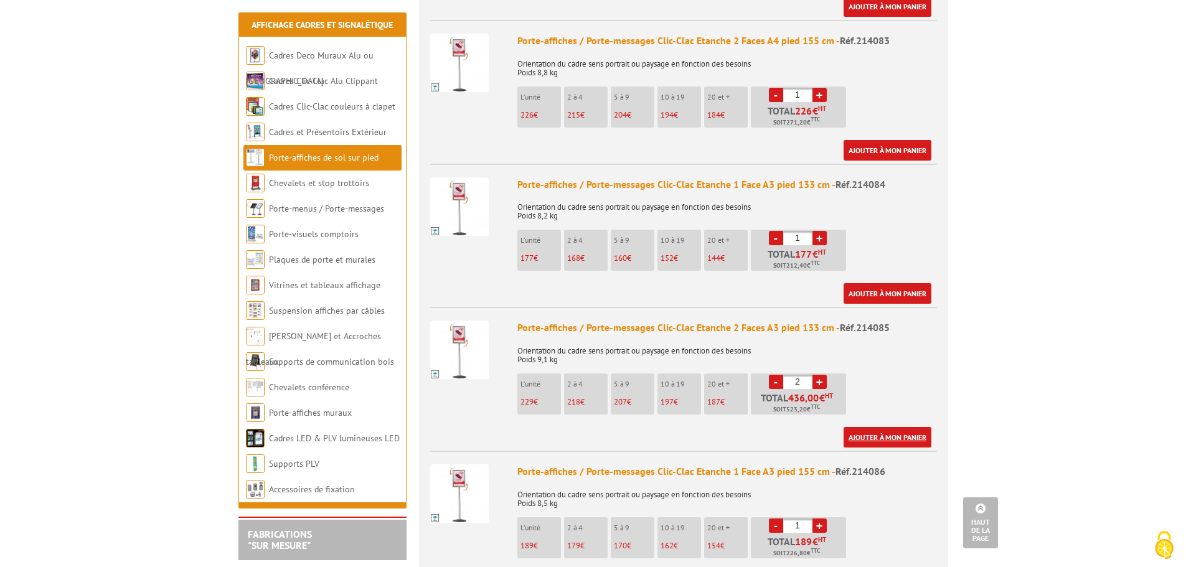
click at [888, 427] on link "Ajouter à mon panier" at bounding box center [887, 437] width 88 height 21
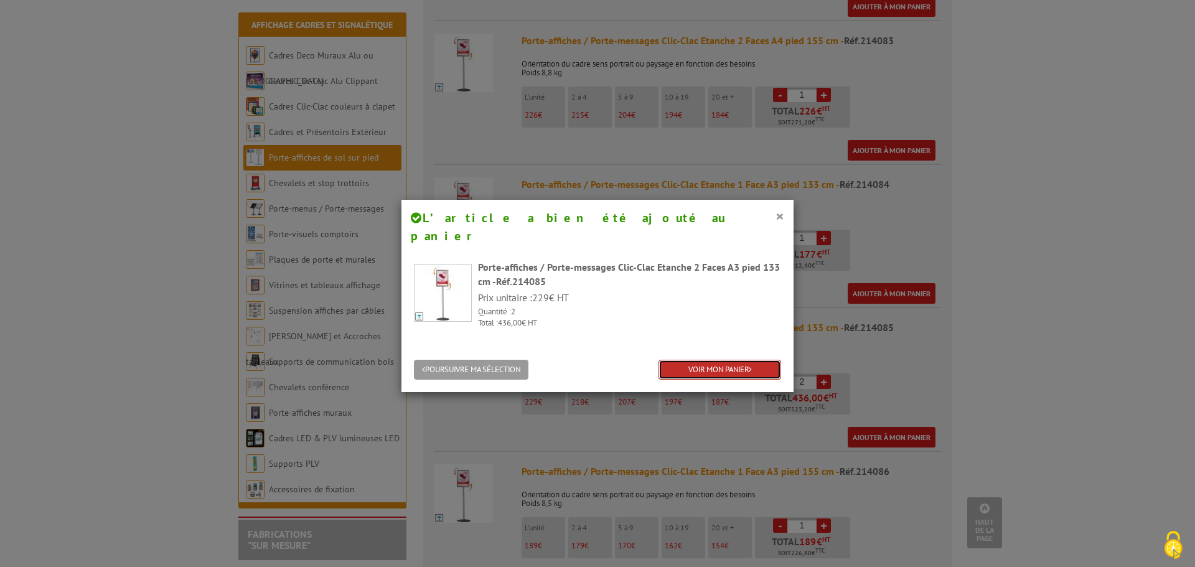
click at [725, 360] on link "VOIR MON PANIER" at bounding box center [720, 370] width 123 height 21
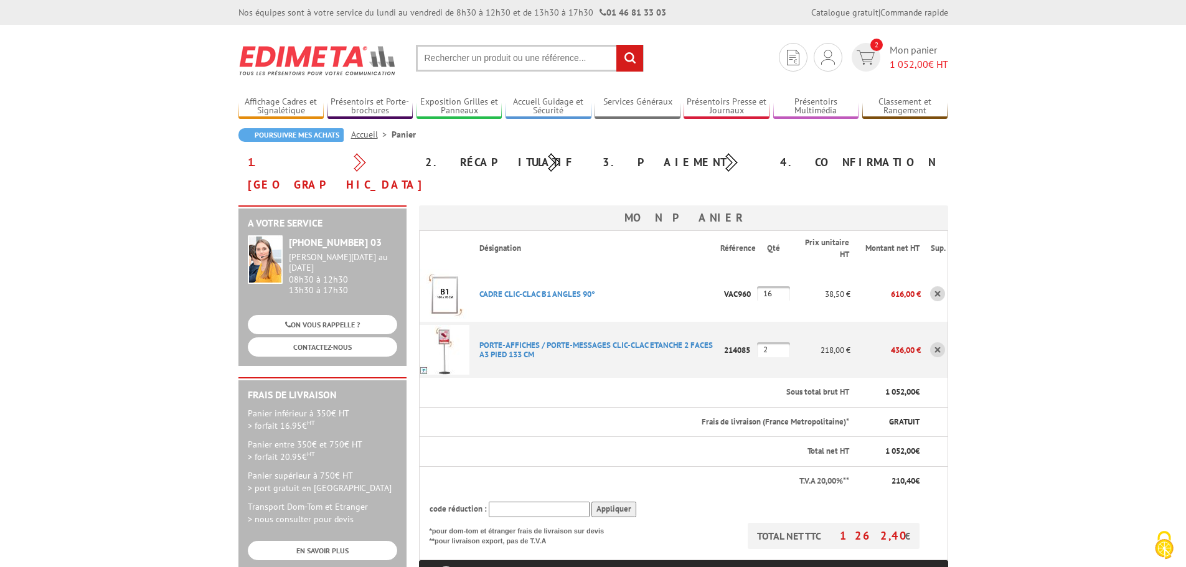
click at [298, 54] on img at bounding box center [317, 60] width 159 height 46
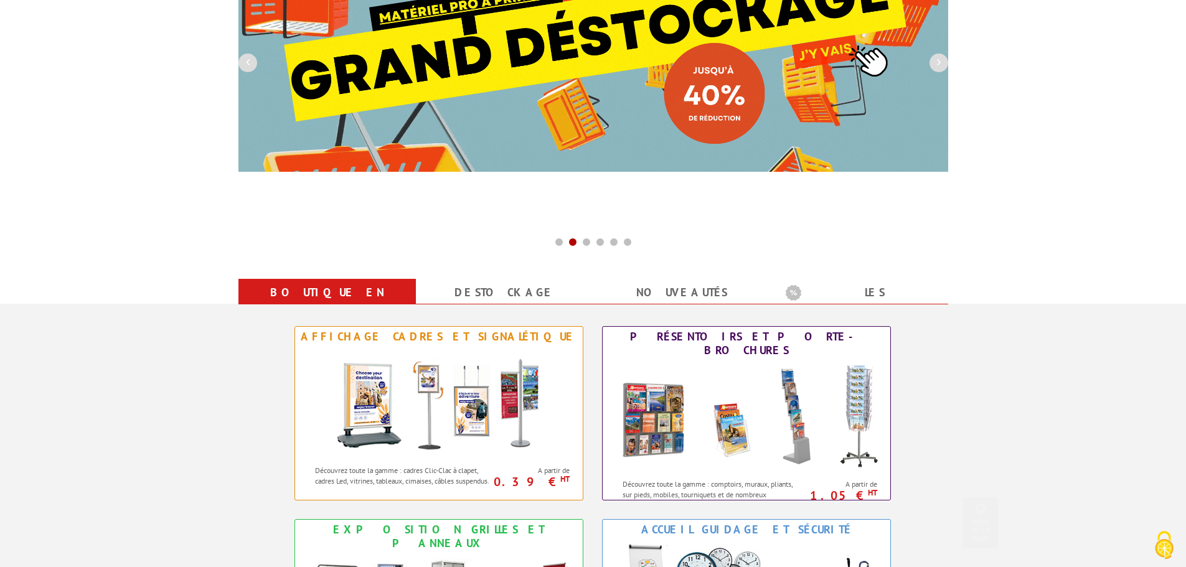
scroll to position [311, 0]
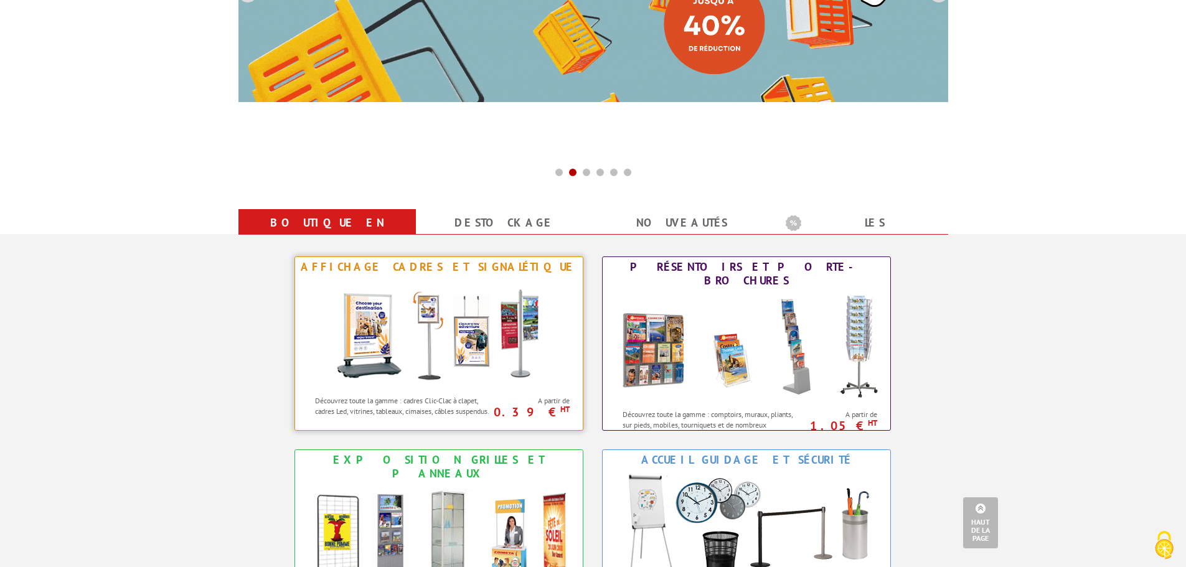
click at [474, 299] on img at bounding box center [439, 333] width 230 height 112
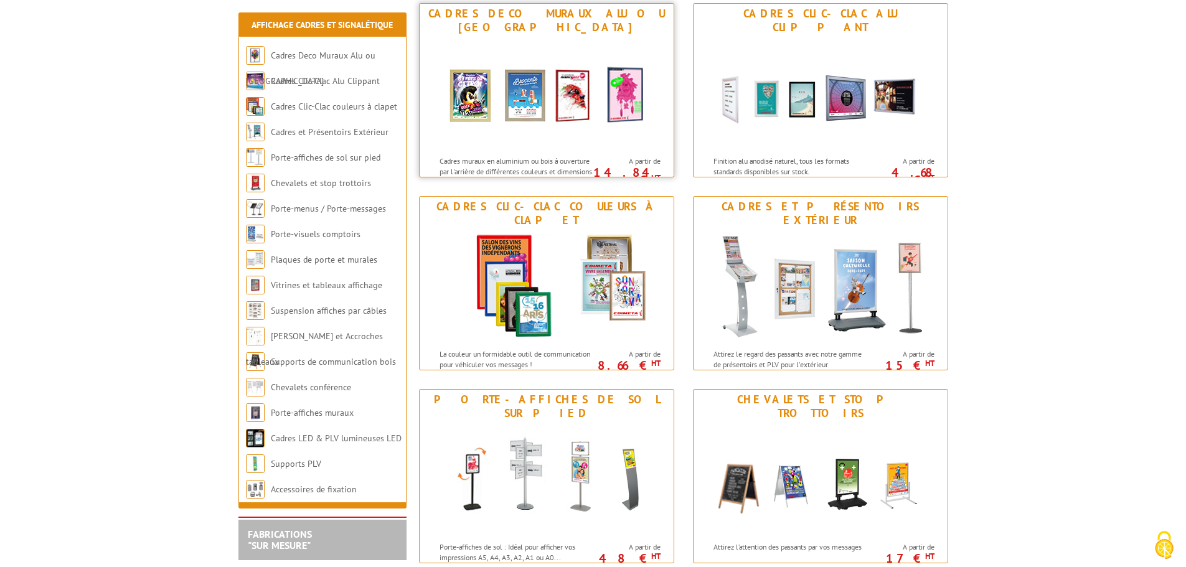
scroll to position [249, 0]
